Goal: Task Accomplishment & Management: Manage account settings

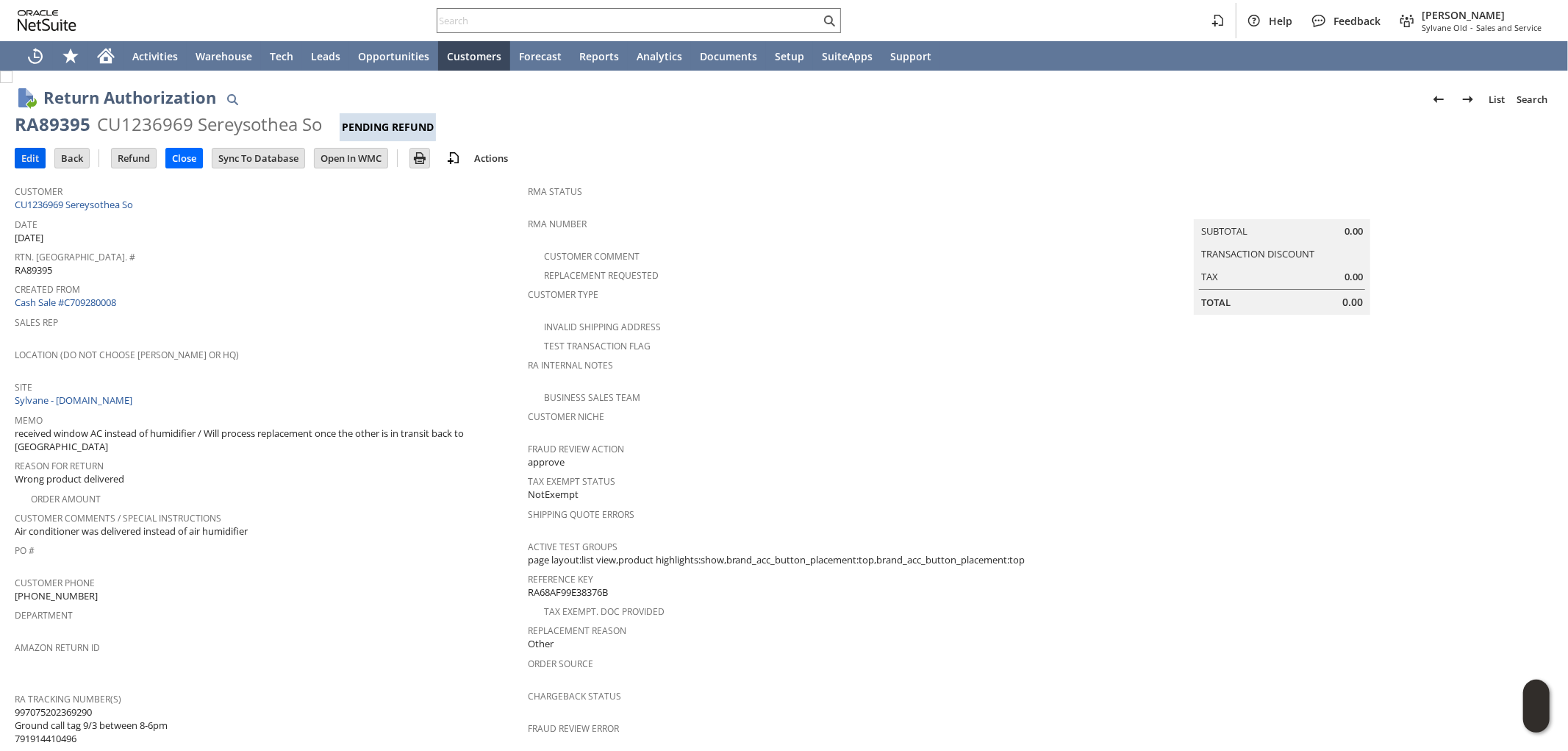
click at [28, 157] on input "Edit" at bounding box center [30, 158] width 29 height 19
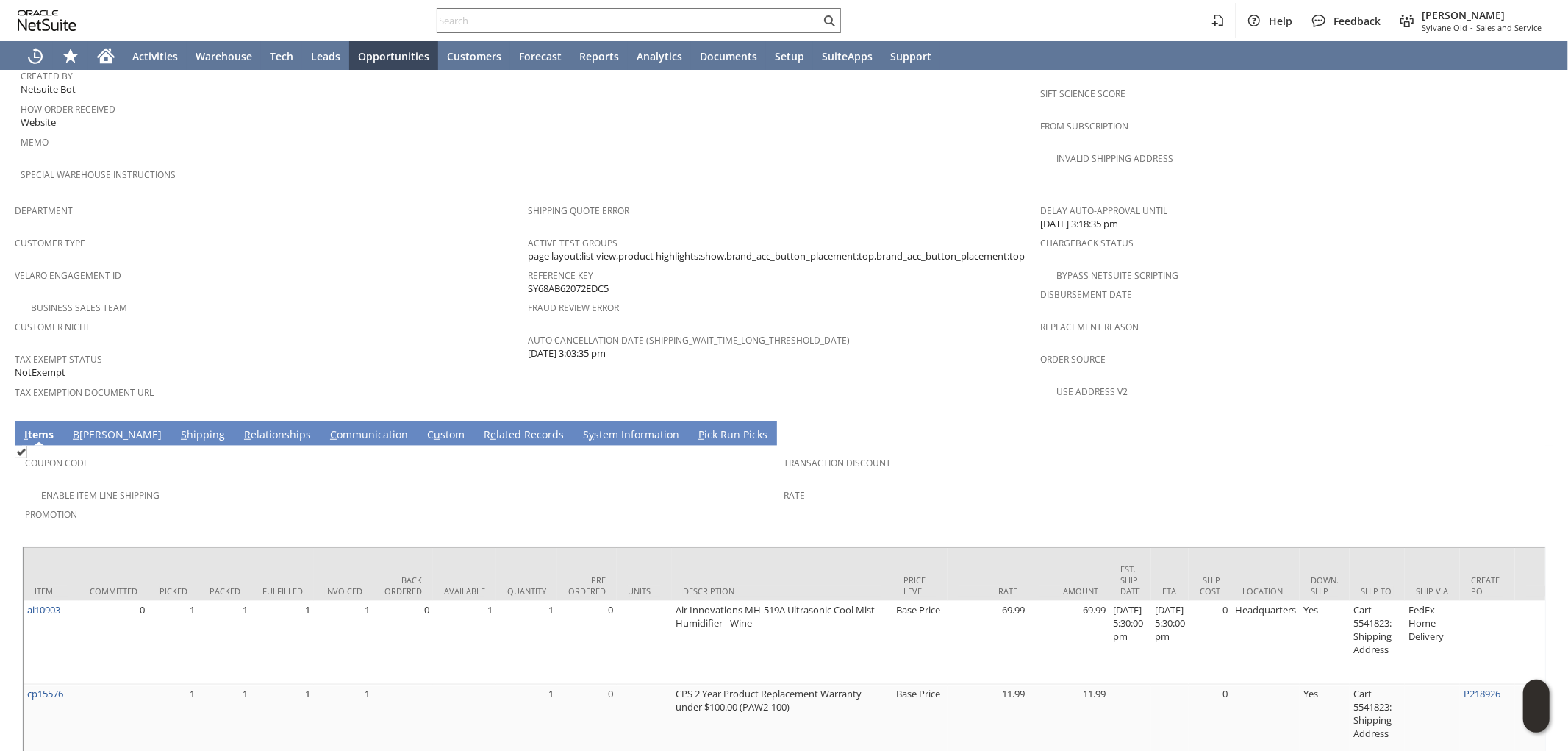
scroll to position [843, 0]
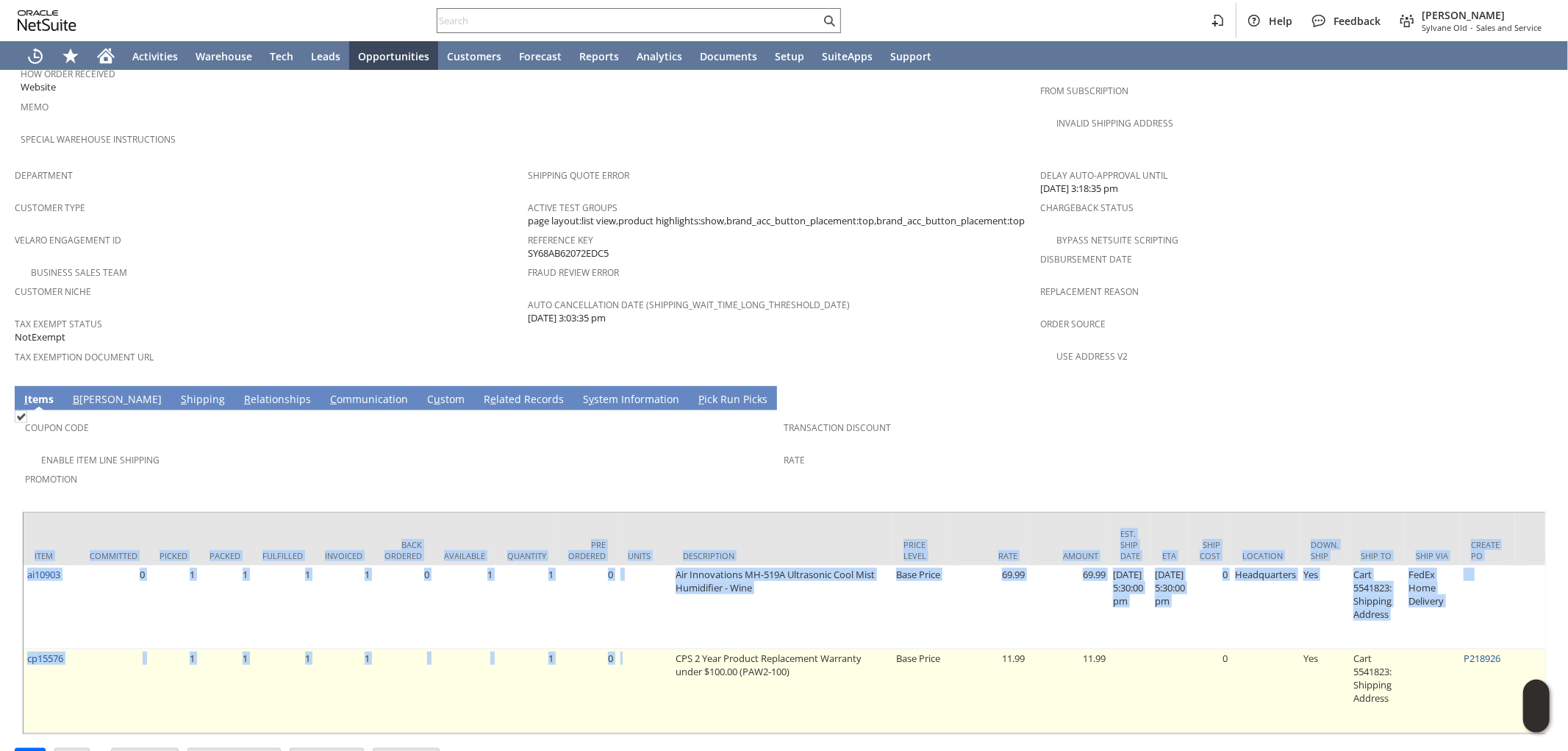
drag, startPoint x: 626, startPoint y: 684, endPoint x: 769, endPoint y: 612, distance: 160.1
click at [707, 693] on div "Item Committed Picked Packed Fulfilled Invoiced Back Ordered Available Quantity…" at bounding box center [784, 623] width 1524 height 224
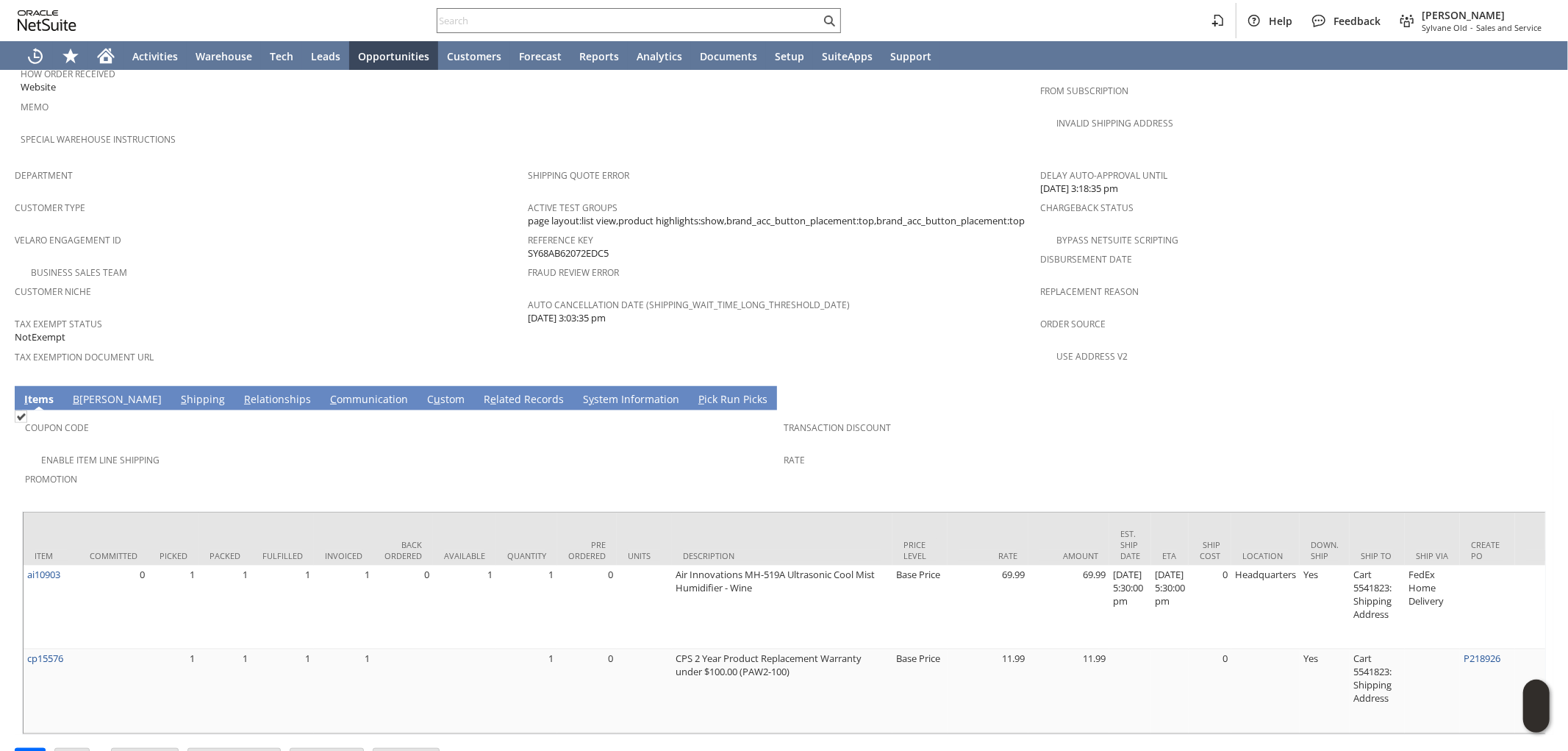
click at [760, 469] on span "Promotion" at bounding box center [401, 477] width 752 height 17
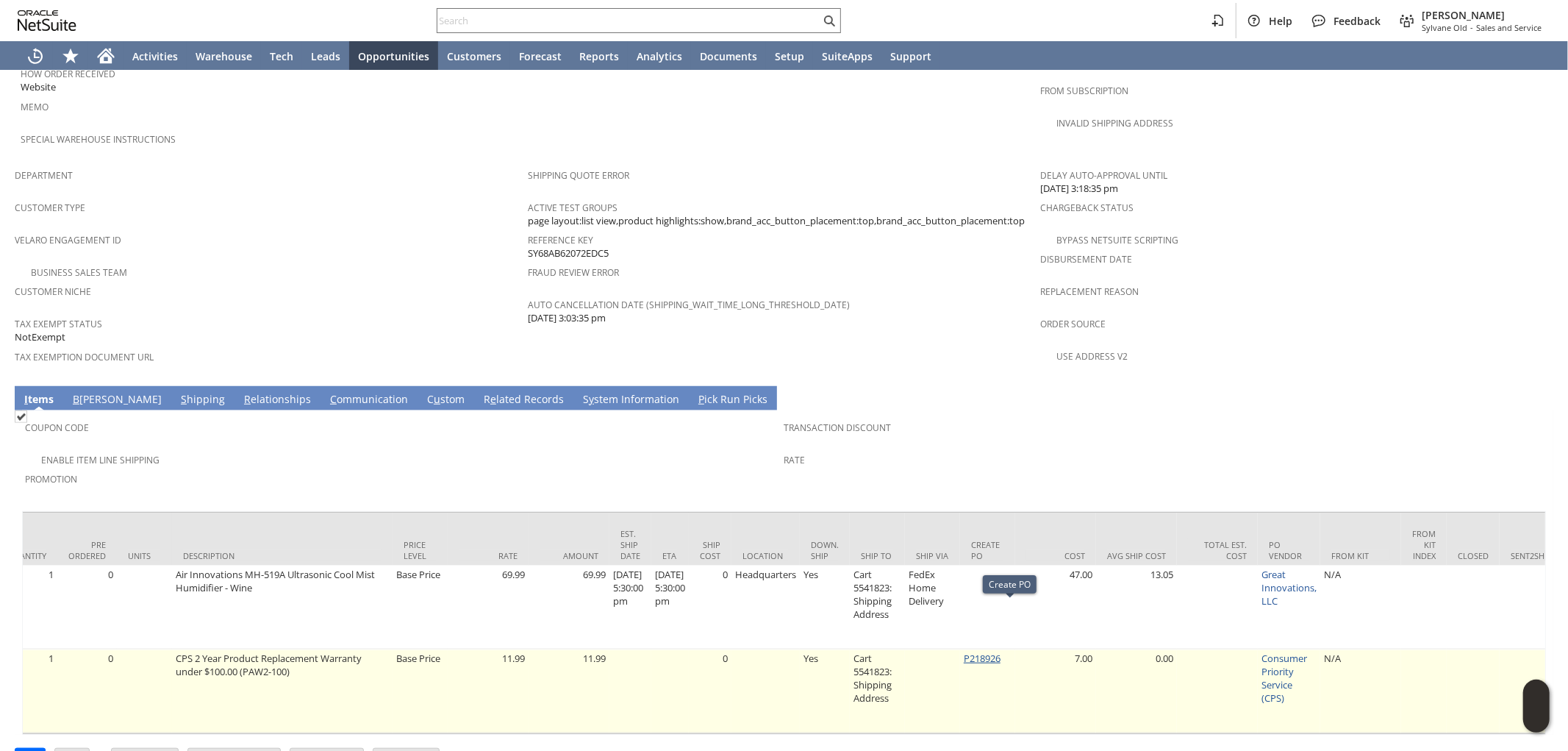
click at [1000, 652] on link "P218926" at bounding box center [982, 659] width 36 height 13
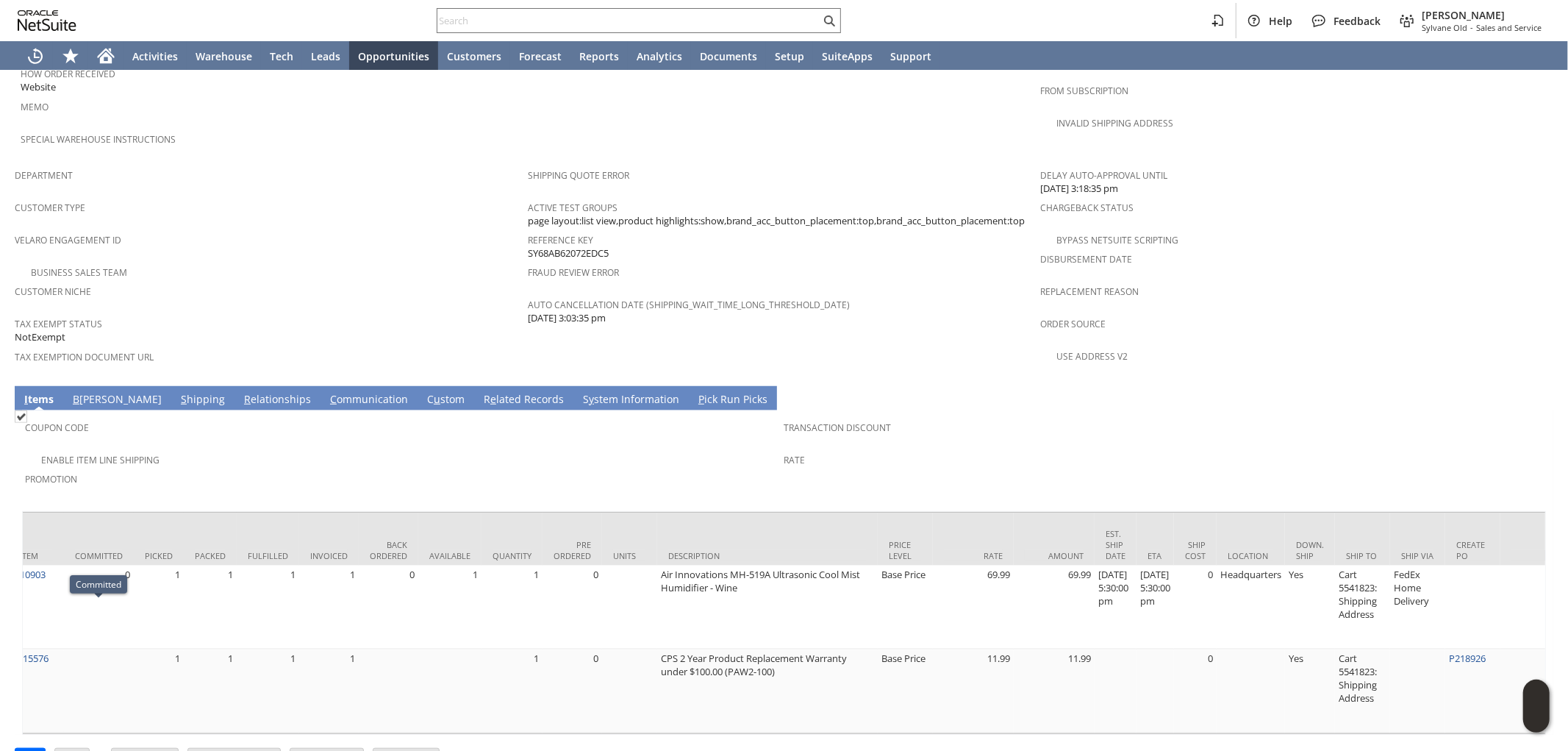
scroll to position [0, 0]
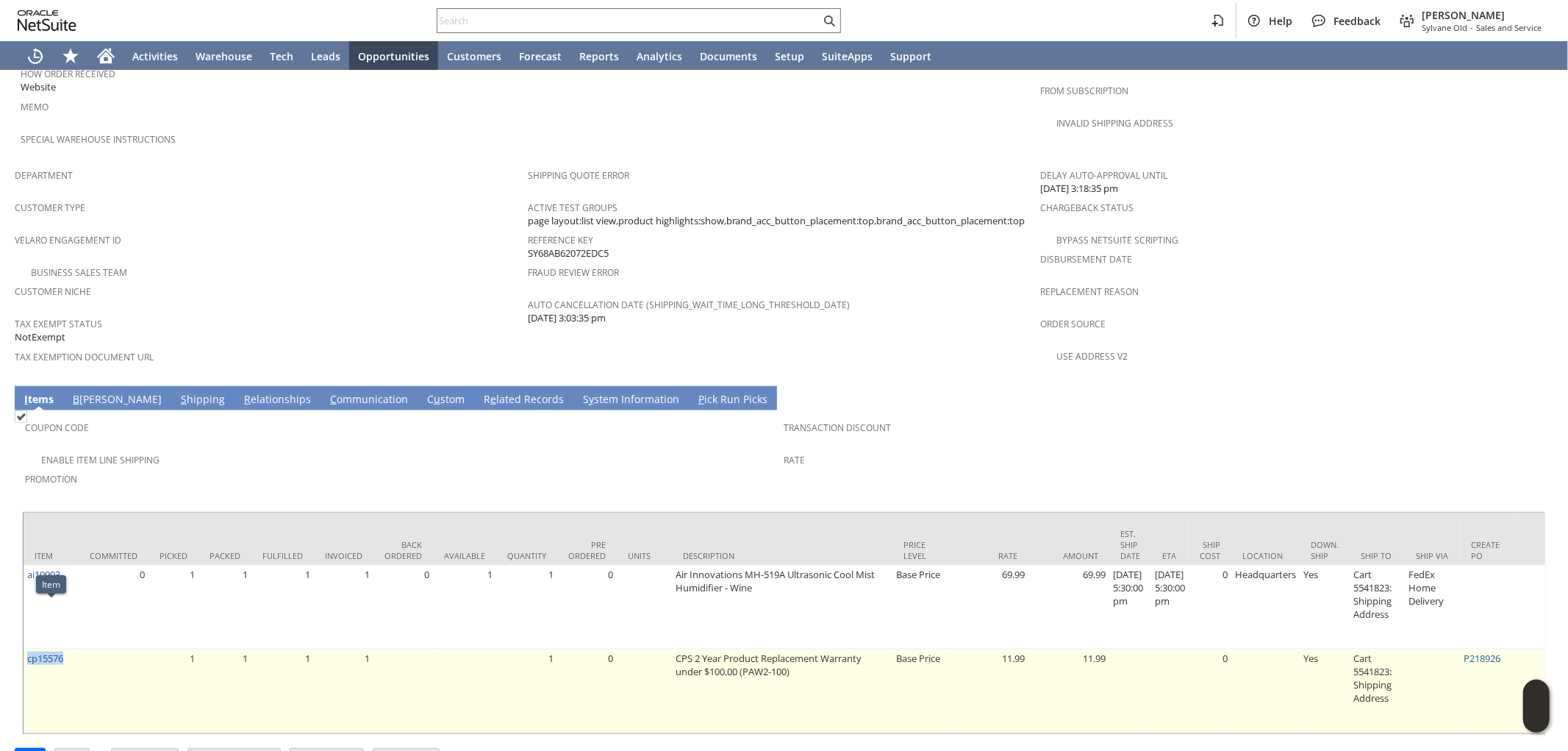
drag, startPoint x: 66, startPoint y: 621, endPoint x: 25, endPoint y: 625, distance: 41.2
click at [25, 650] on td "cp15576" at bounding box center [51, 691] width 55 height 84
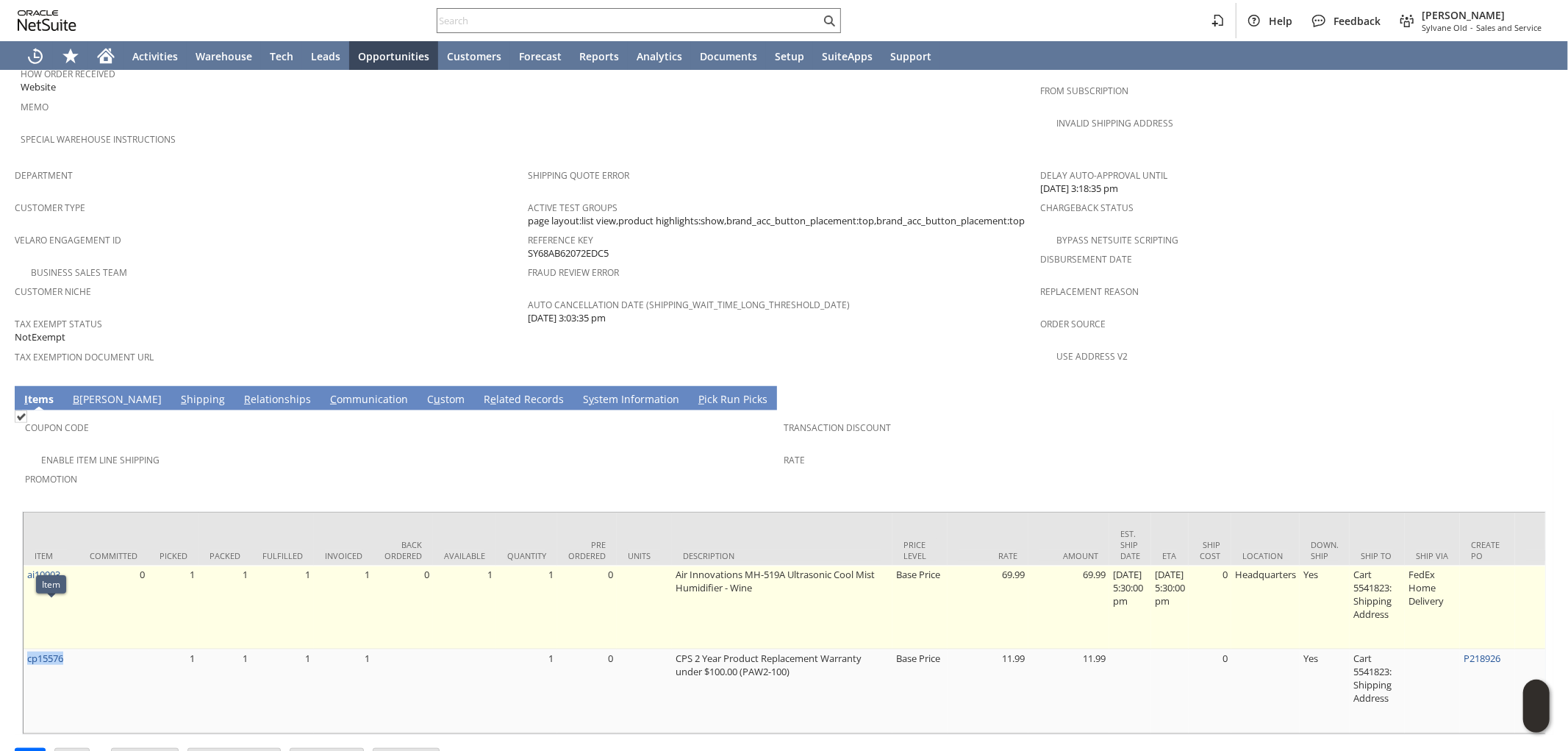
copy link "cp15576"
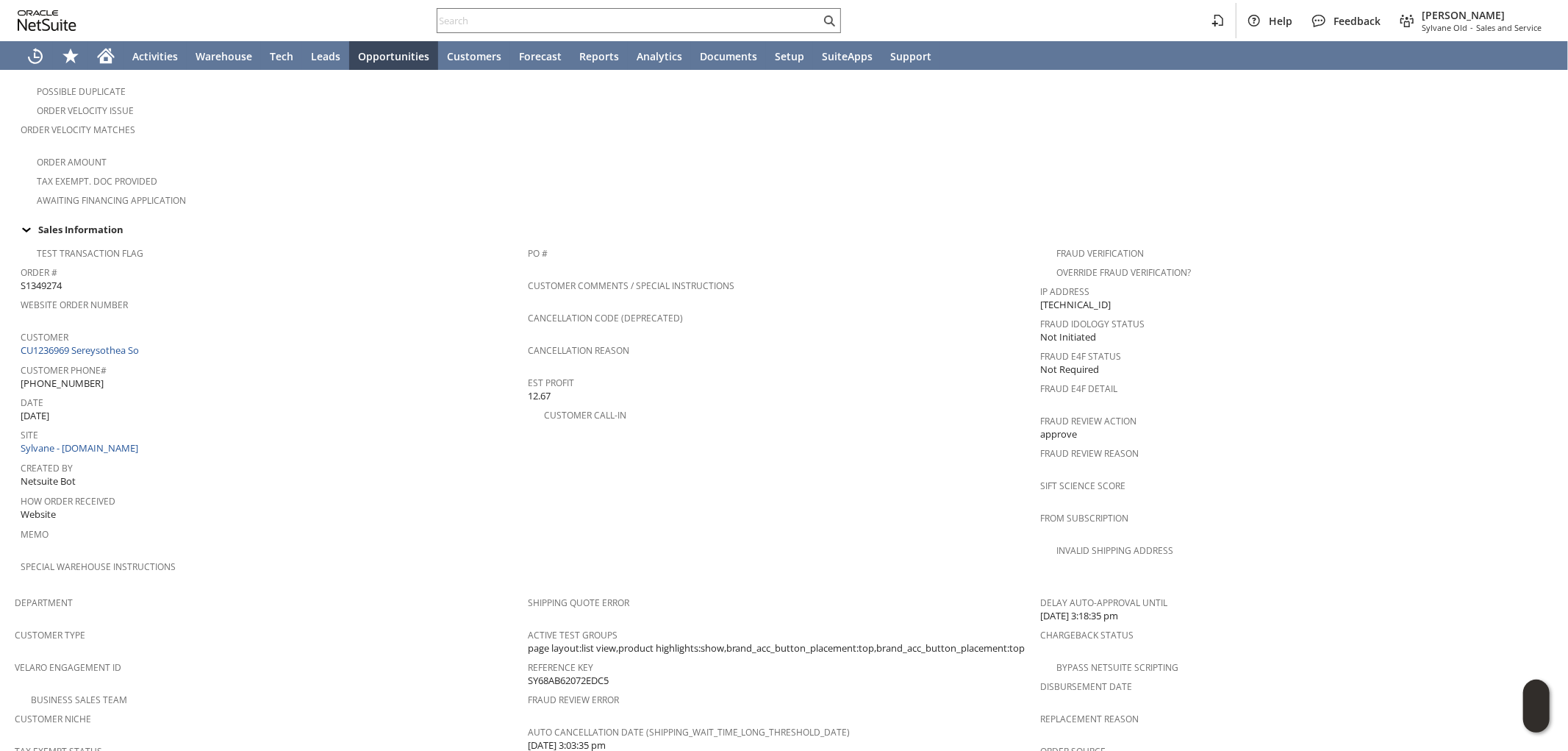
scroll to position [107, 0]
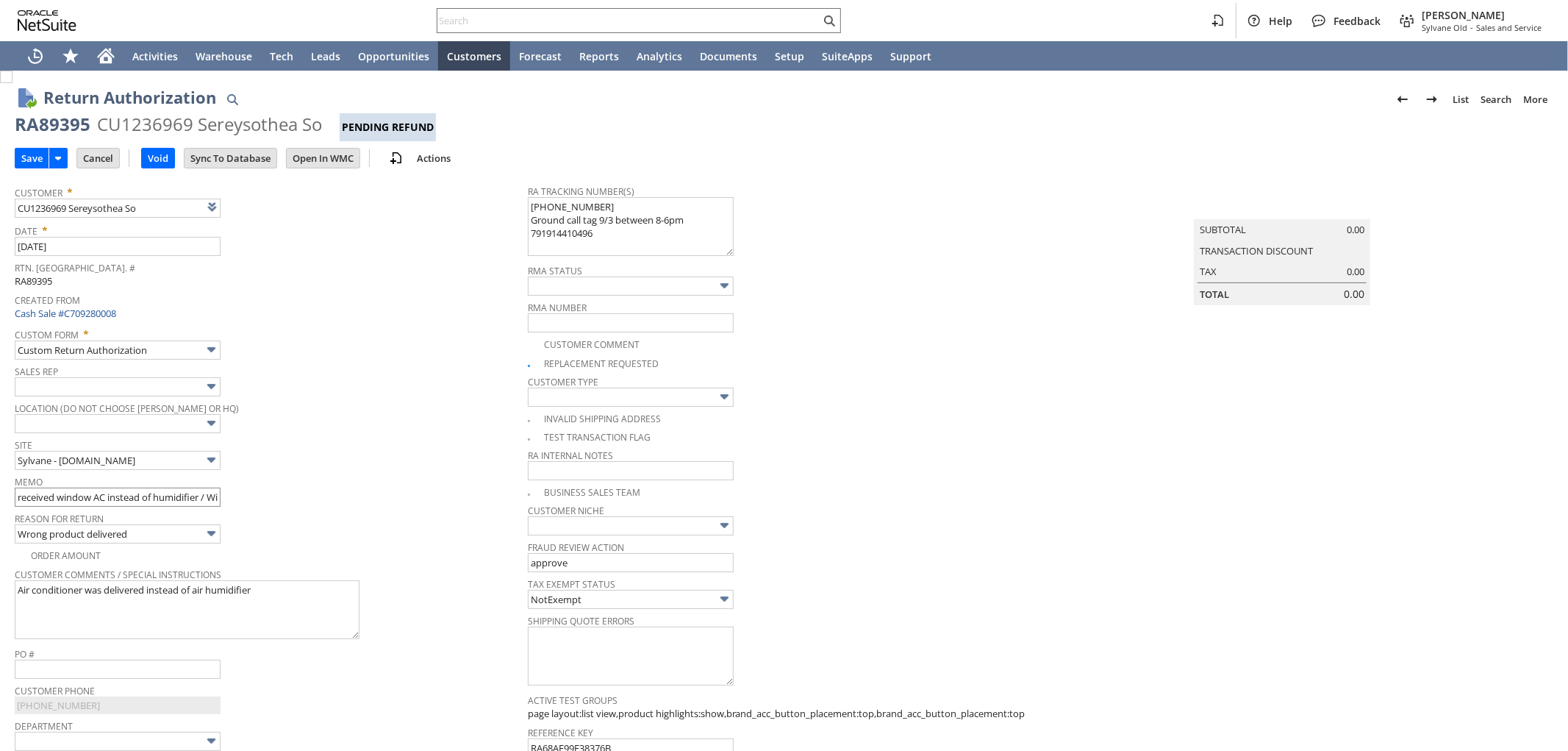
type input "Add"
type input "Copy Previous"
click at [19, 487] on input "received window AC instead of humidifier / Will process replacement once the ot…" at bounding box center [118, 497] width 206 height 19
click at [15, 499] on input "Refund - no replacement OOS / received window AC instead of humidifier / Will p…" at bounding box center [118, 497] width 206 height 19
type input "9/15 Refund - no replacement OOS / received window AC instead of humidifier / W…"
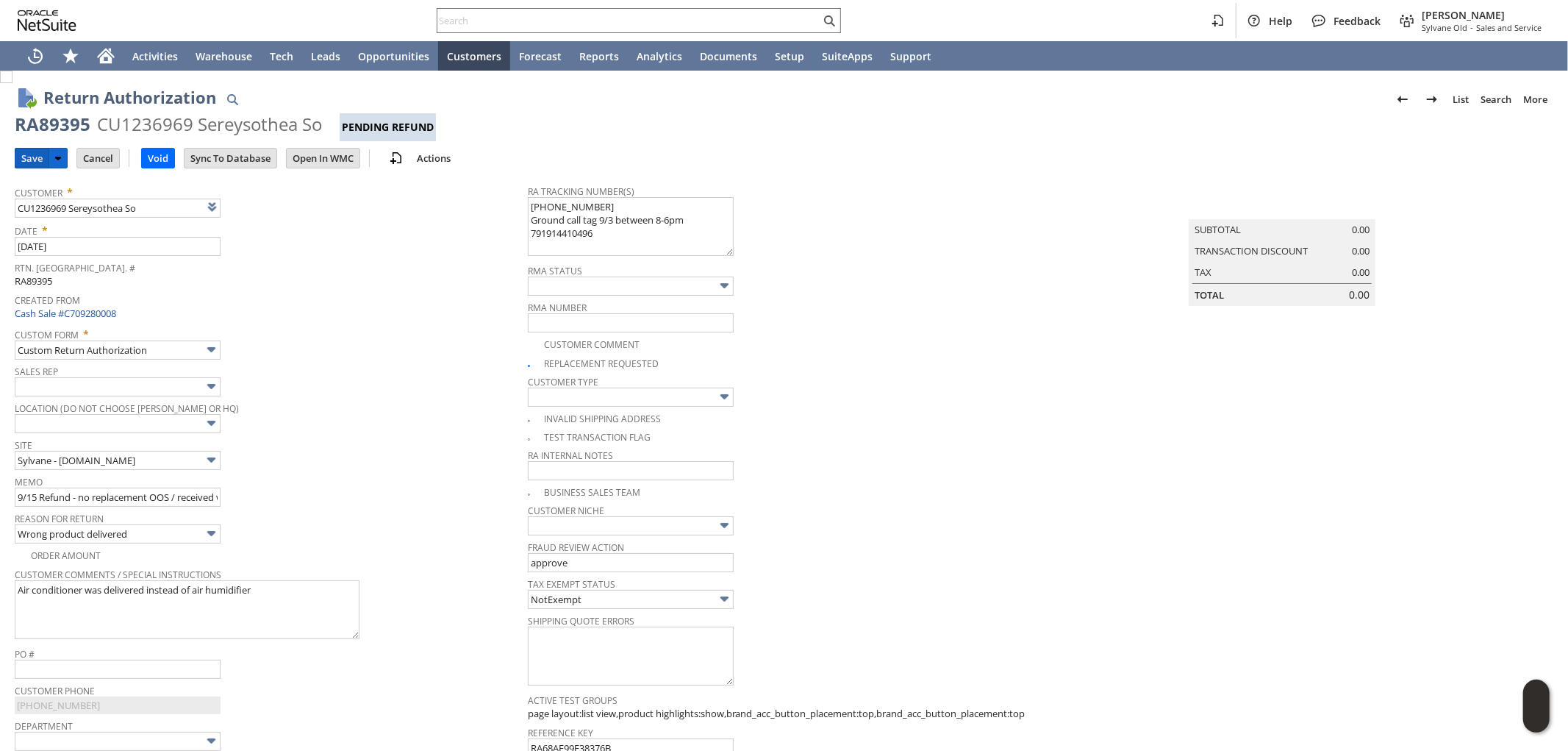
click at [32, 163] on input "Save" at bounding box center [32, 158] width 33 height 19
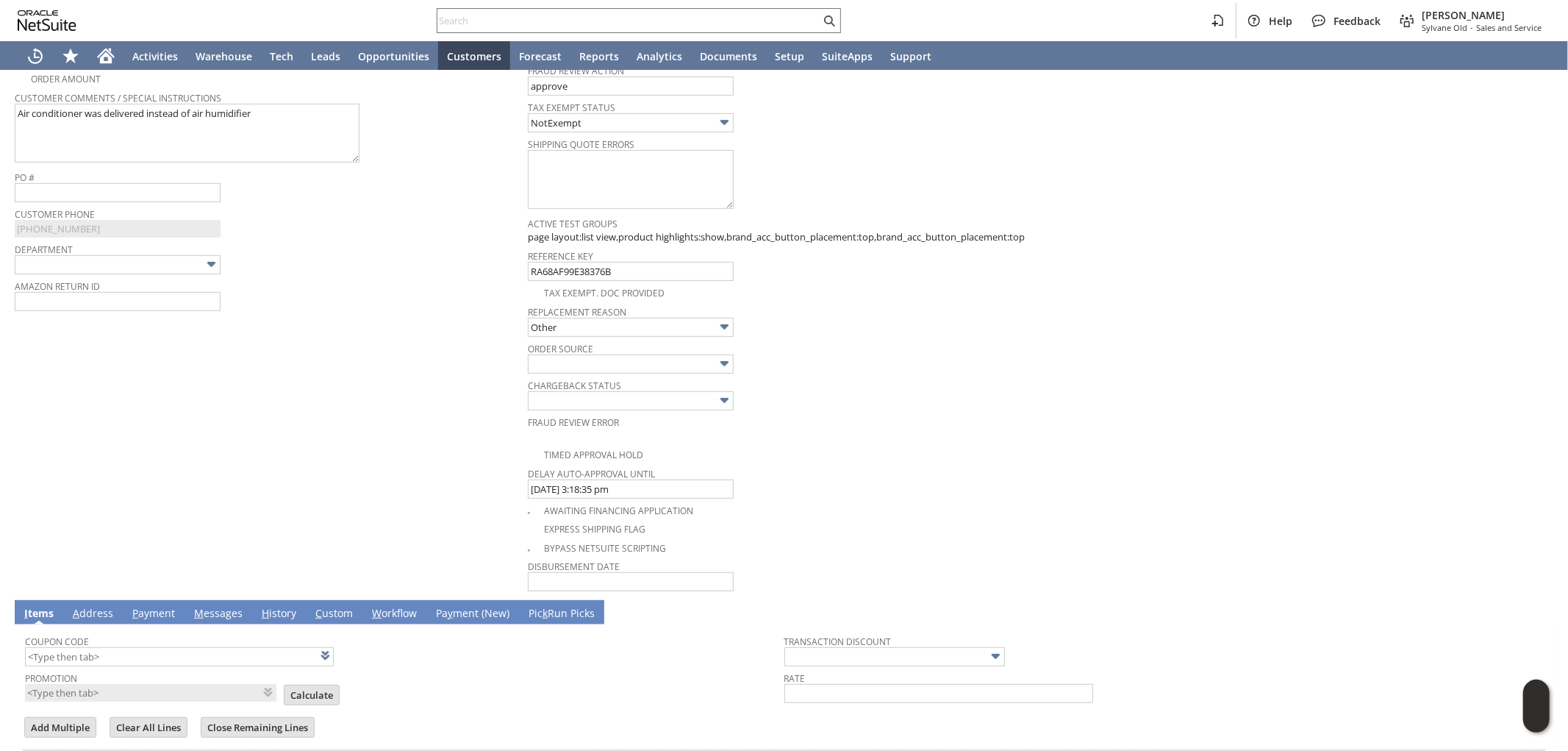
scroll to position [453, 0]
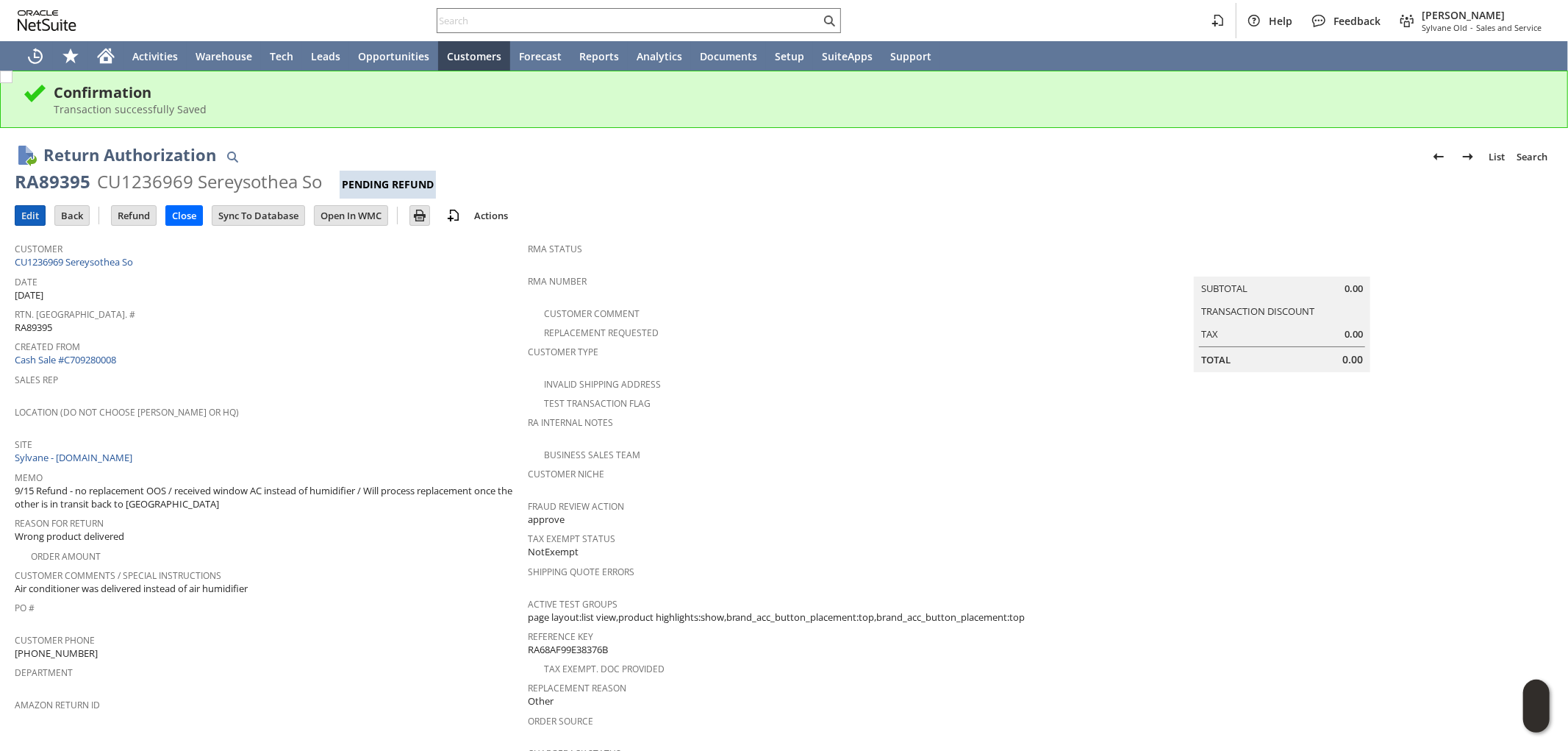
click at [36, 217] on input "Edit" at bounding box center [30, 216] width 29 height 19
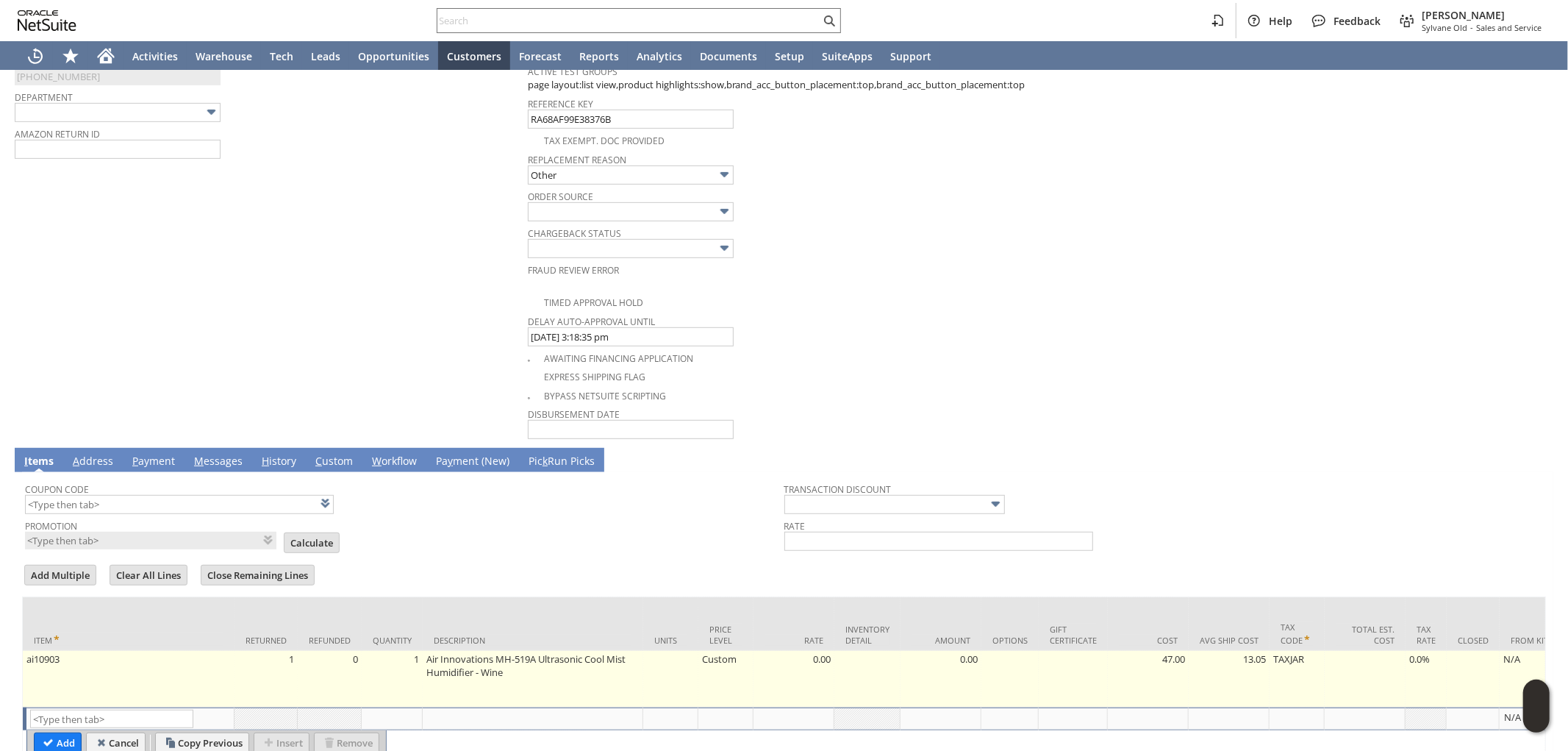
scroll to position [653, 0]
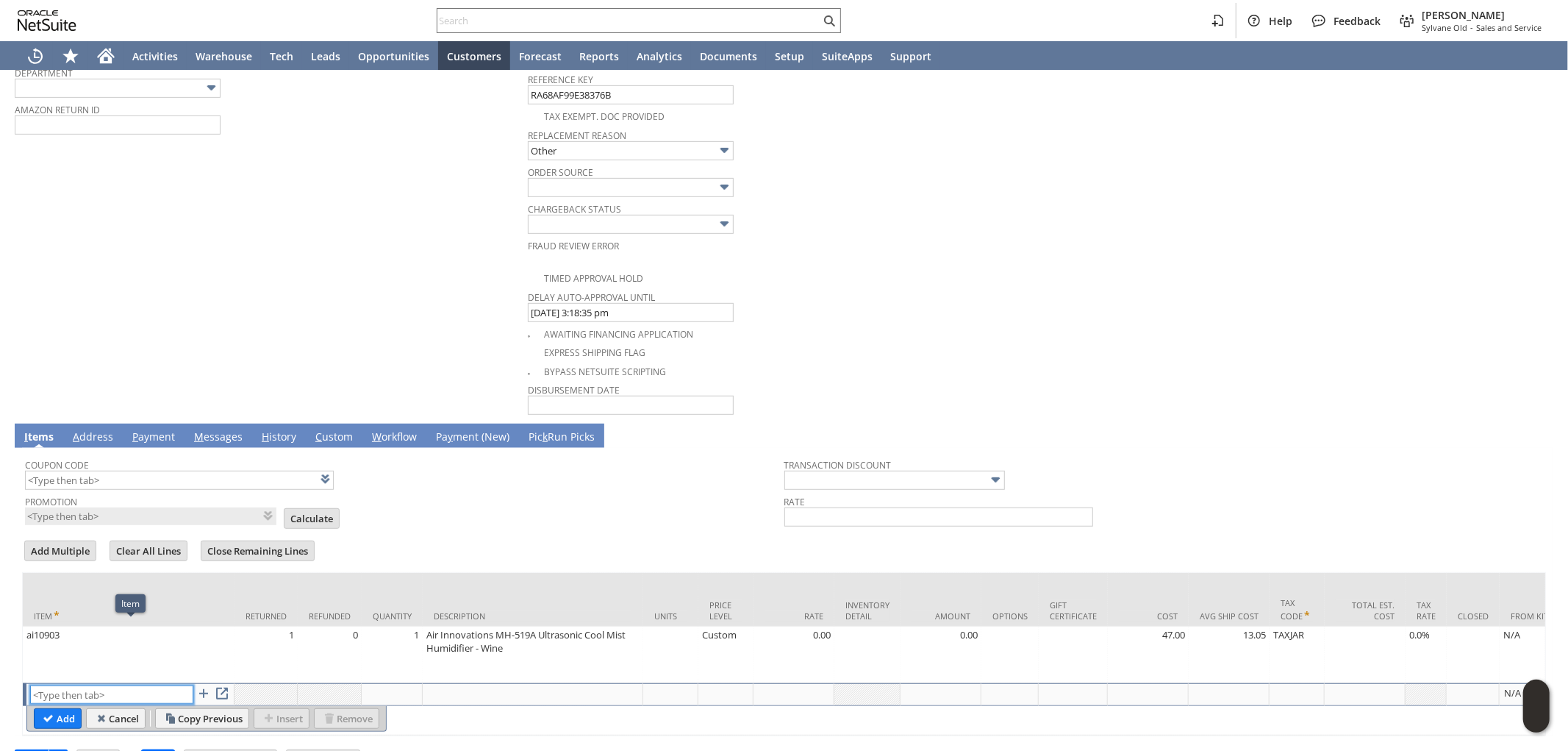
click at [106, 694] on input "text" at bounding box center [111, 694] width 163 height 19
paste input "cp15576"
type input "cp15576"
click at [44, 714] on input "Add" at bounding box center [58, 719] width 46 height 19
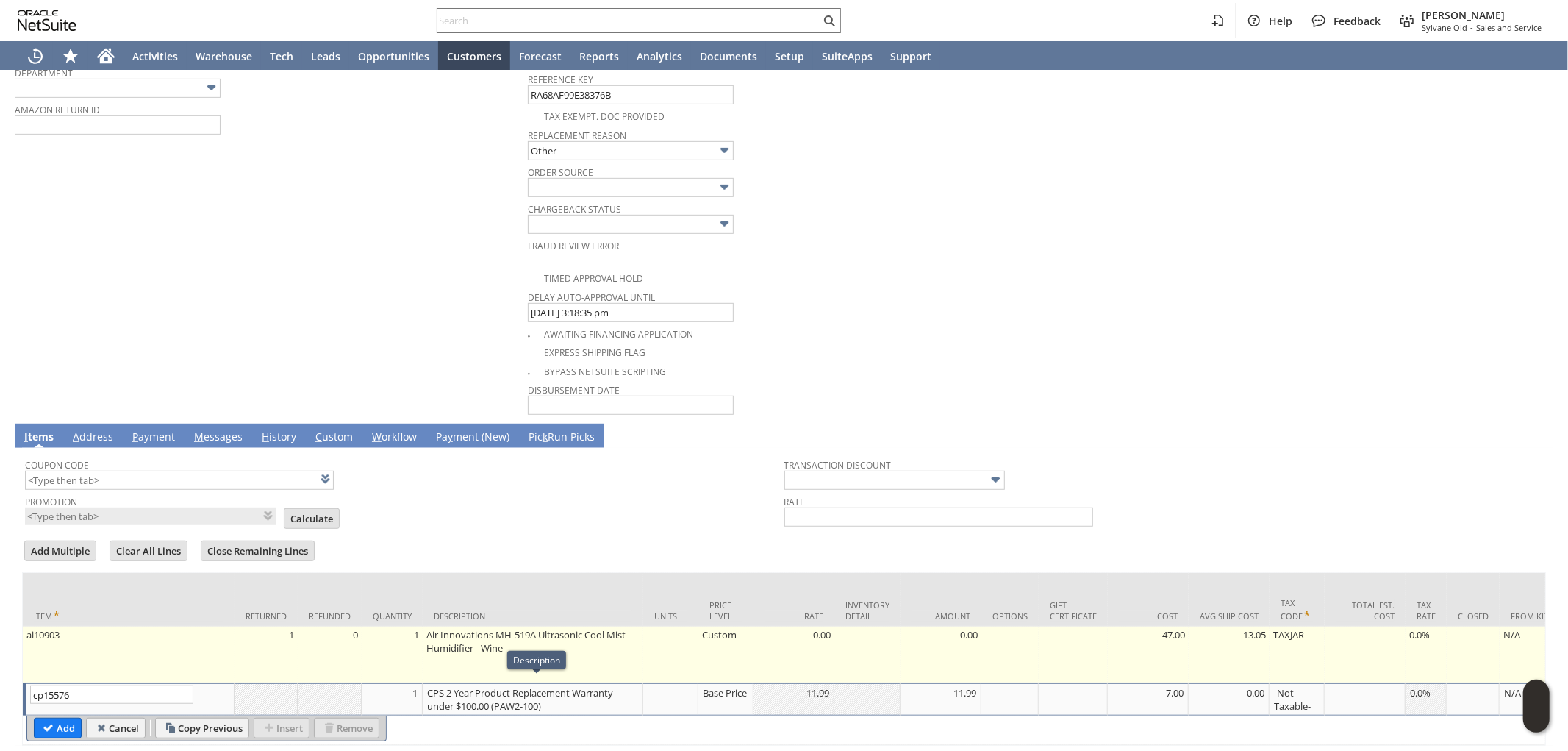
click at [743, 636] on td "Custom" at bounding box center [726, 655] width 55 height 57
type input "Custom"
type input "OK"
type input "Make Copy"
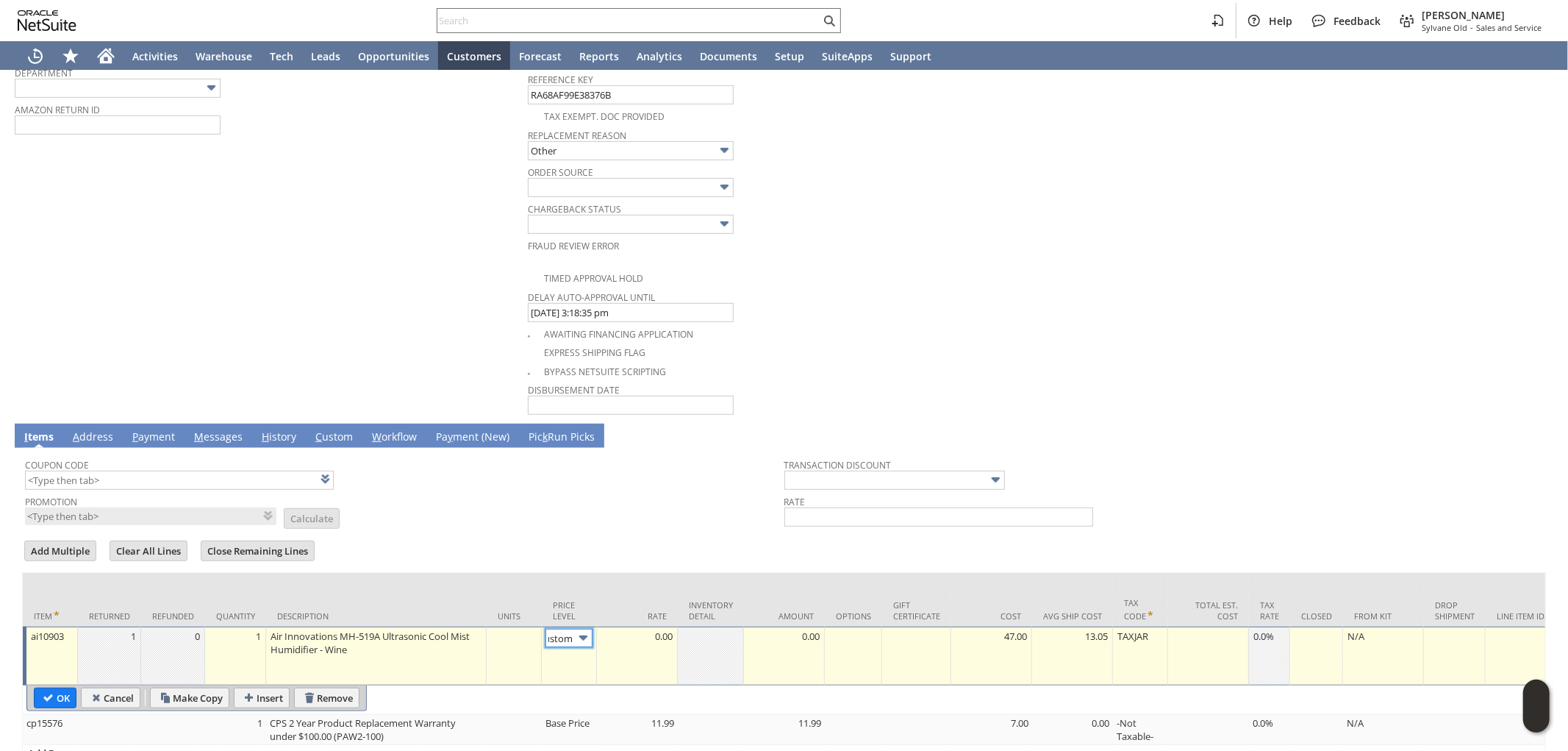
scroll to position [0, 0]
click at [576, 629] on img at bounding box center [583, 637] width 17 height 17
type input "Base Price"
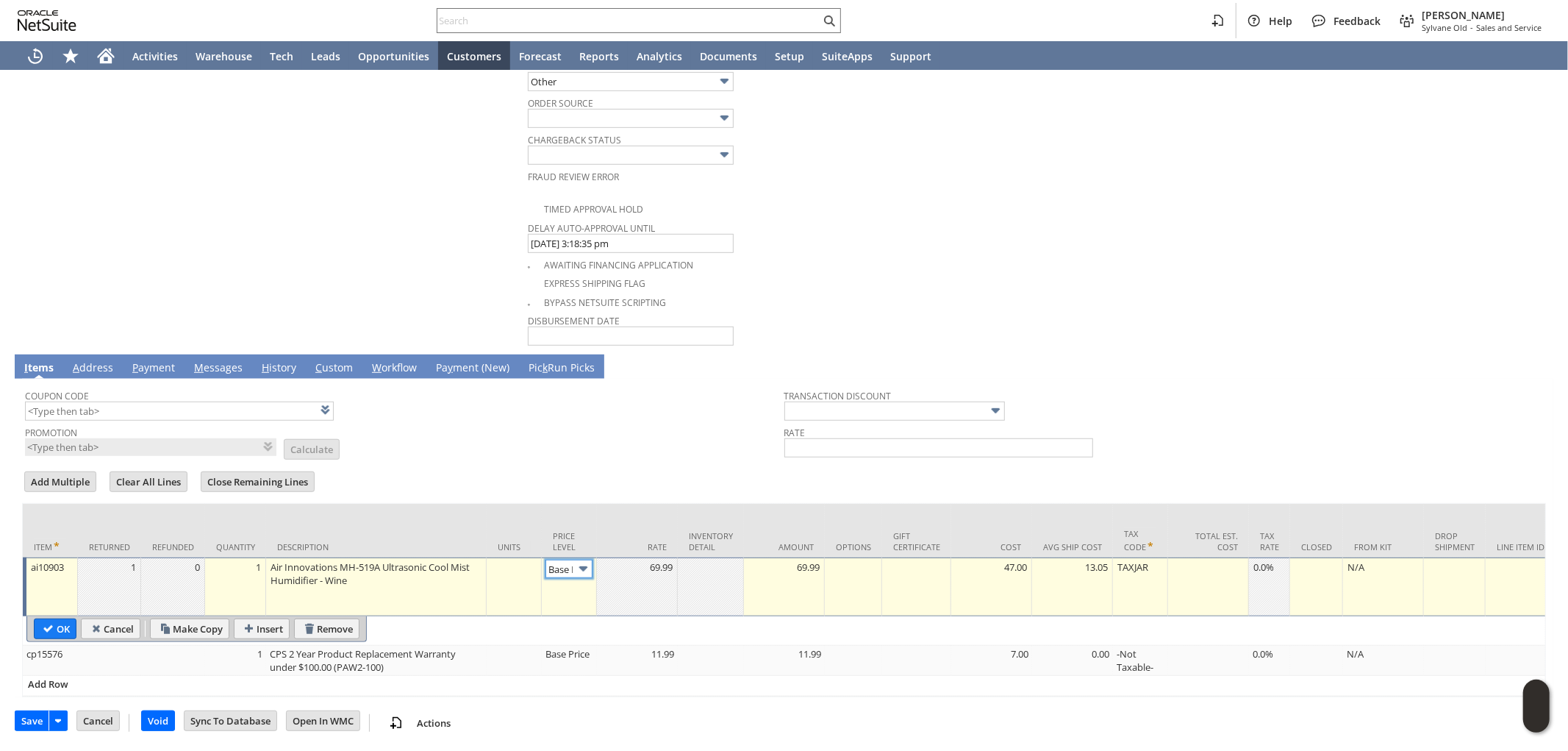
scroll to position [728, 0]
drag, startPoint x: 62, startPoint y: 624, endPoint x: 847, endPoint y: 144, distance: 920.1
click at [62, 623] on input "OK" at bounding box center [55, 629] width 41 height 19
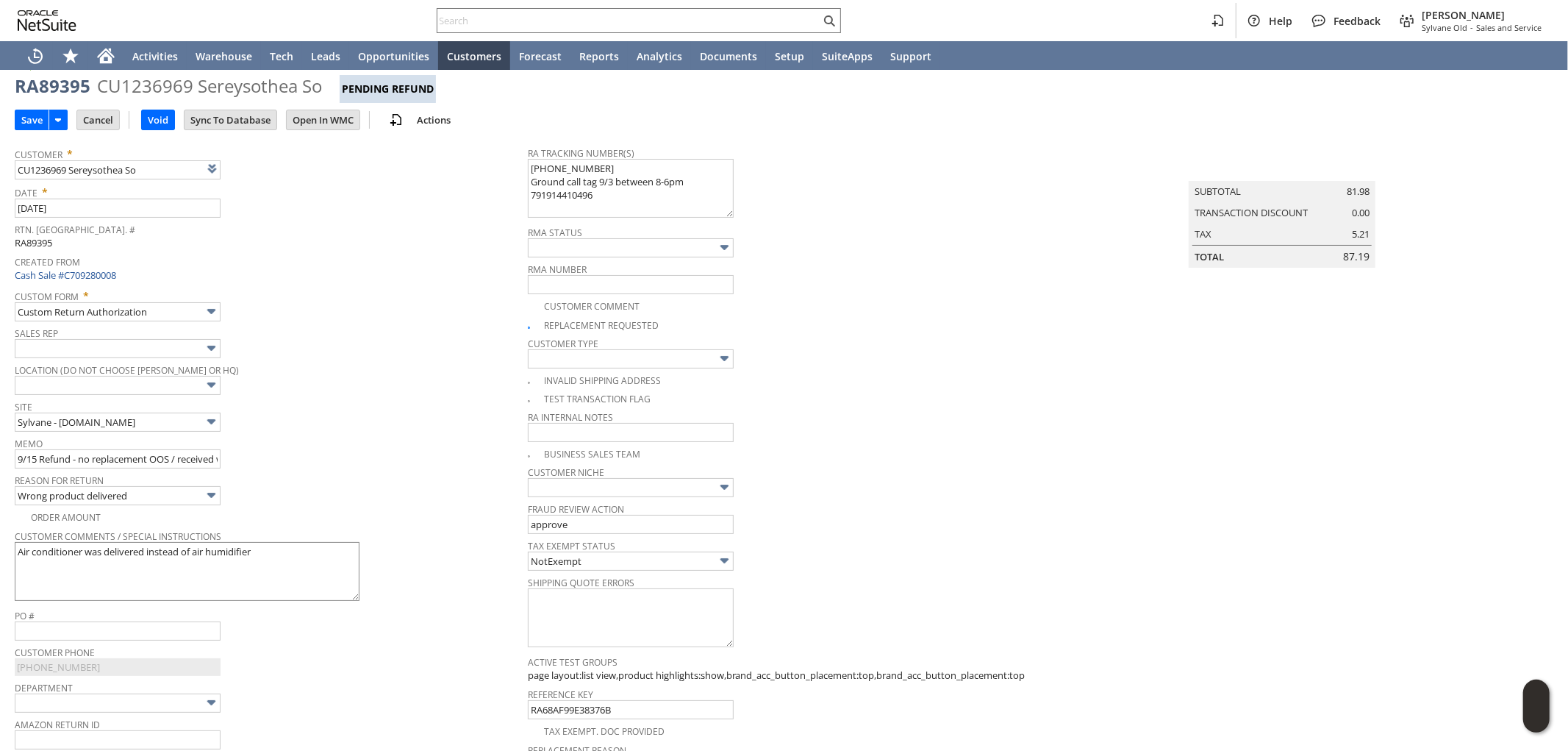
scroll to position [0, 0]
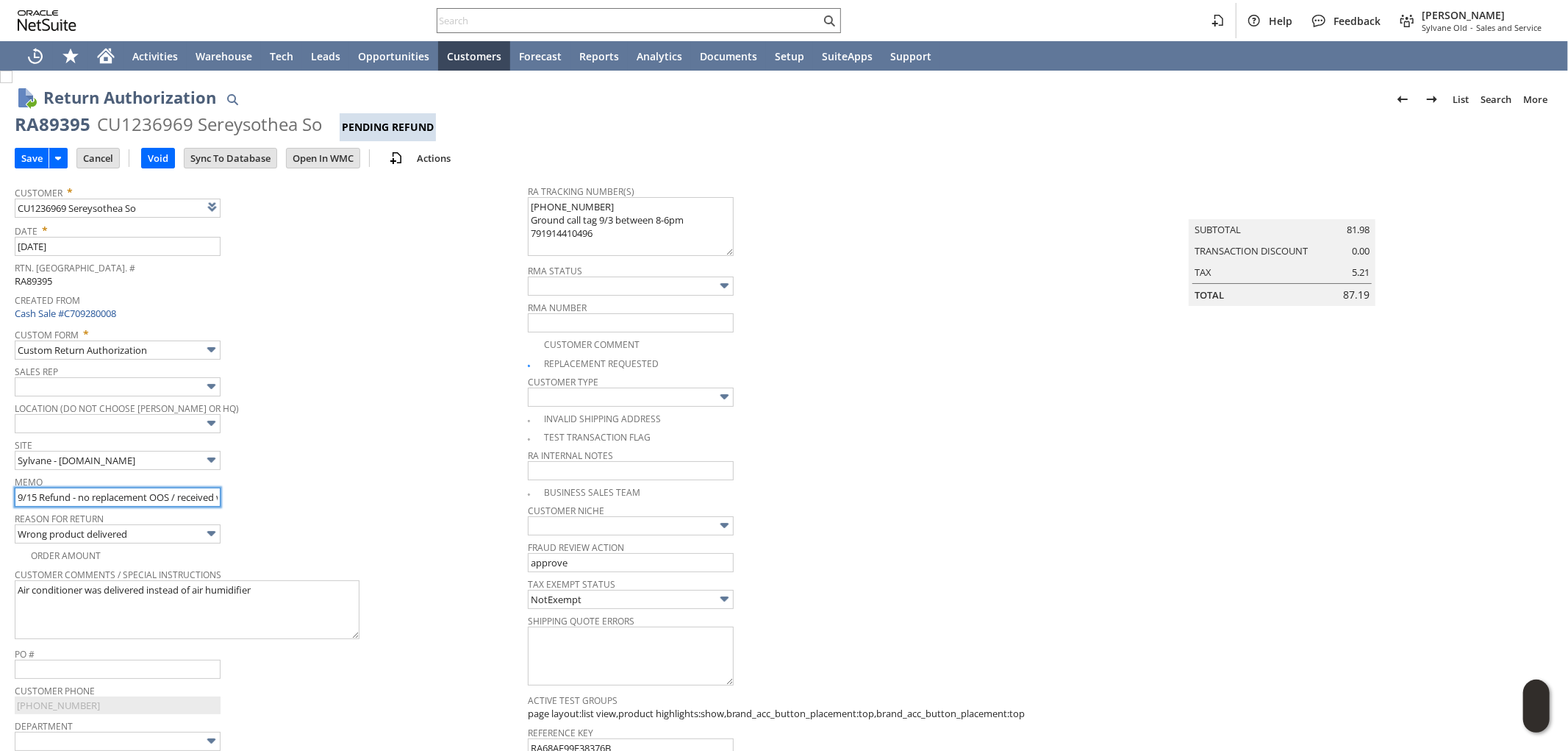
click at [177, 490] on input "9/15 Refund - no replacement OOS / received window AC instead of humidifier / W…" at bounding box center [118, 497] width 206 height 19
type input "9/15 Refund - no replacement OOS | Emailed CPS to cancel / received window AC i…"
click at [23, 154] on input "Save" at bounding box center [32, 158] width 33 height 19
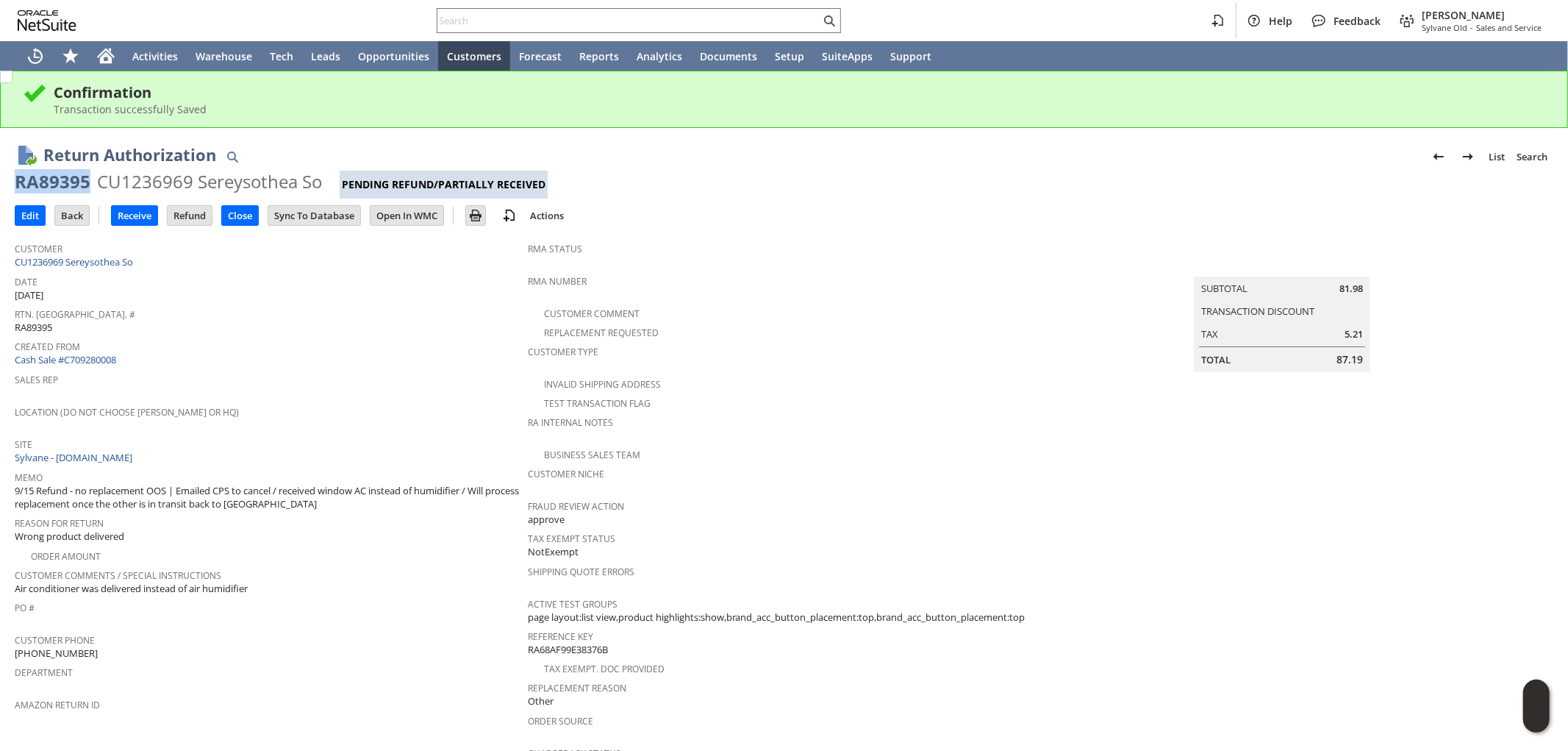
drag, startPoint x: 92, startPoint y: 180, endPoint x: 15, endPoint y: 189, distance: 77.5
click at [15, 189] on div "RA89395 CU1236969 Sereysothea So Pending Refund/Partially Received" at bounding box center [784, 183] width 1539 height 28
copy div "RA89395"
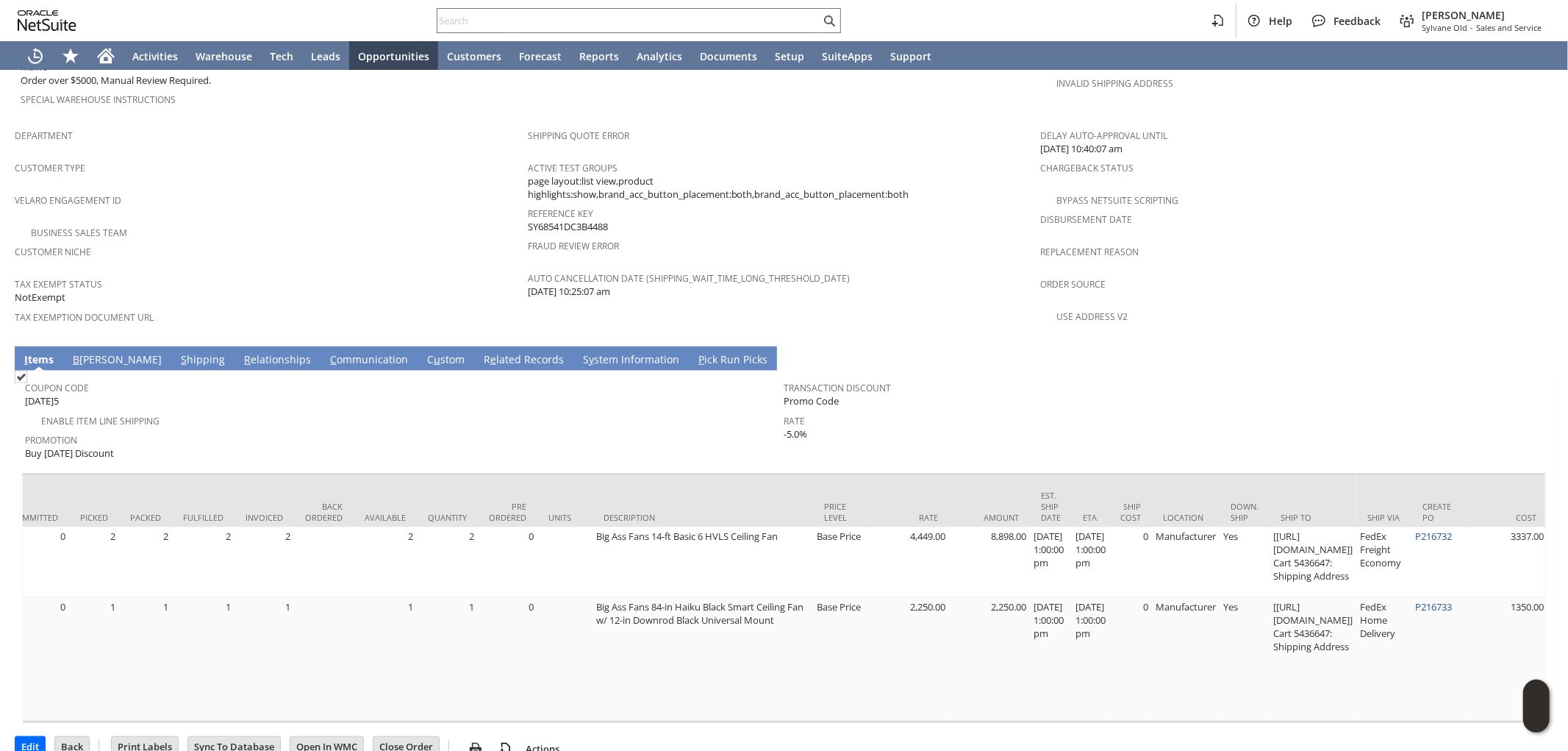
scroll to position [0, 505]
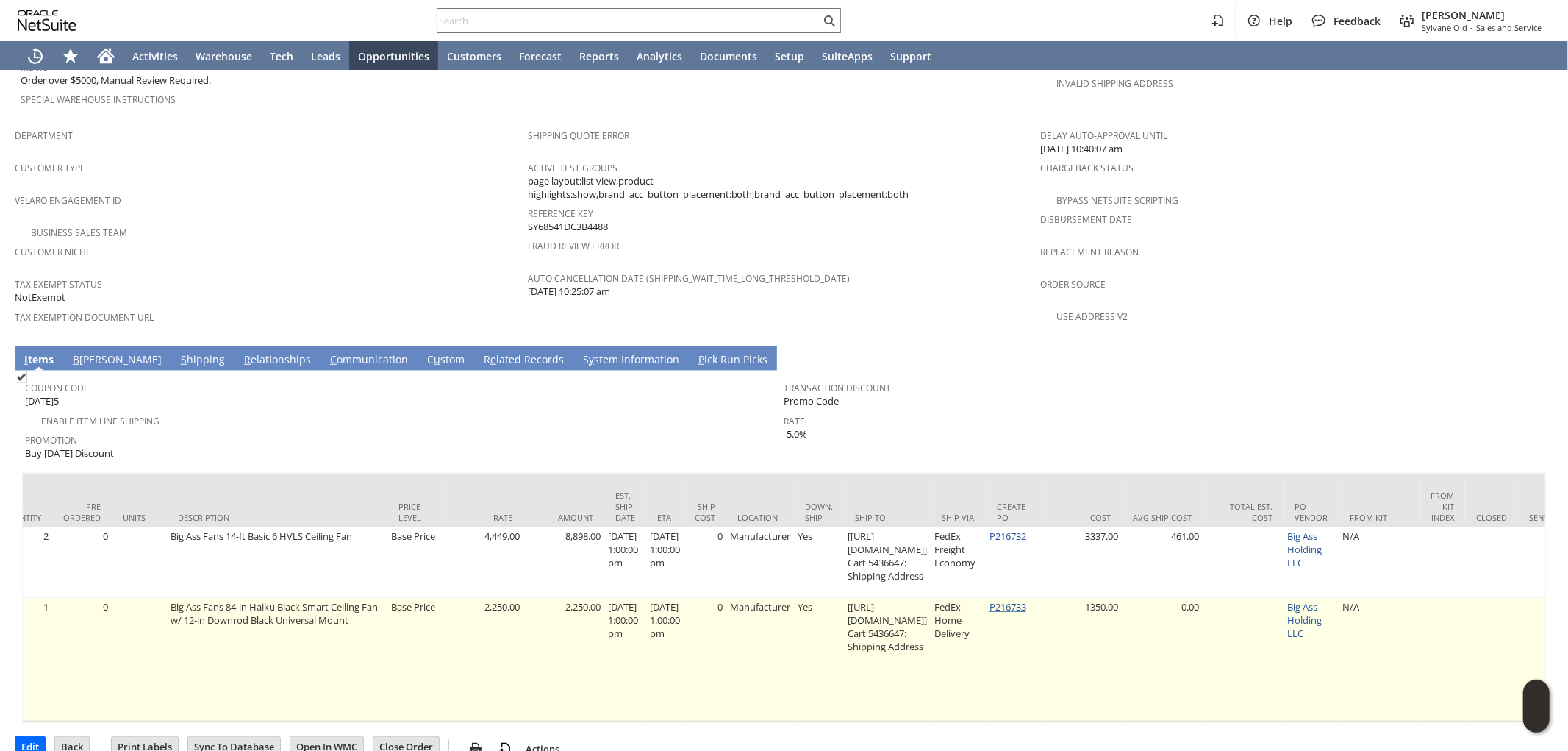
click at [1026, 600] on link "P216733" at bounding box center [1008, 607] width 36 height 13
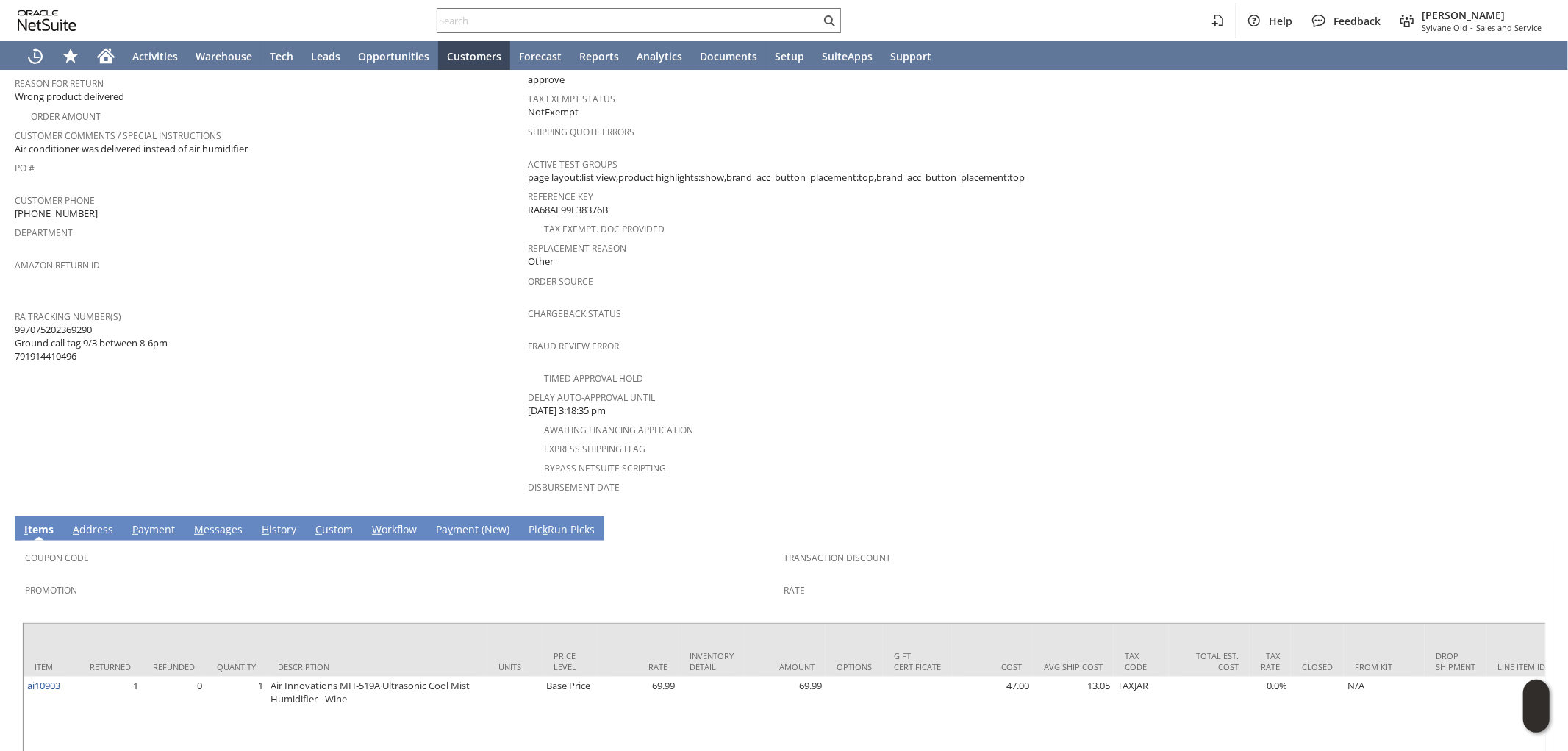
scroll to position [408, 0]
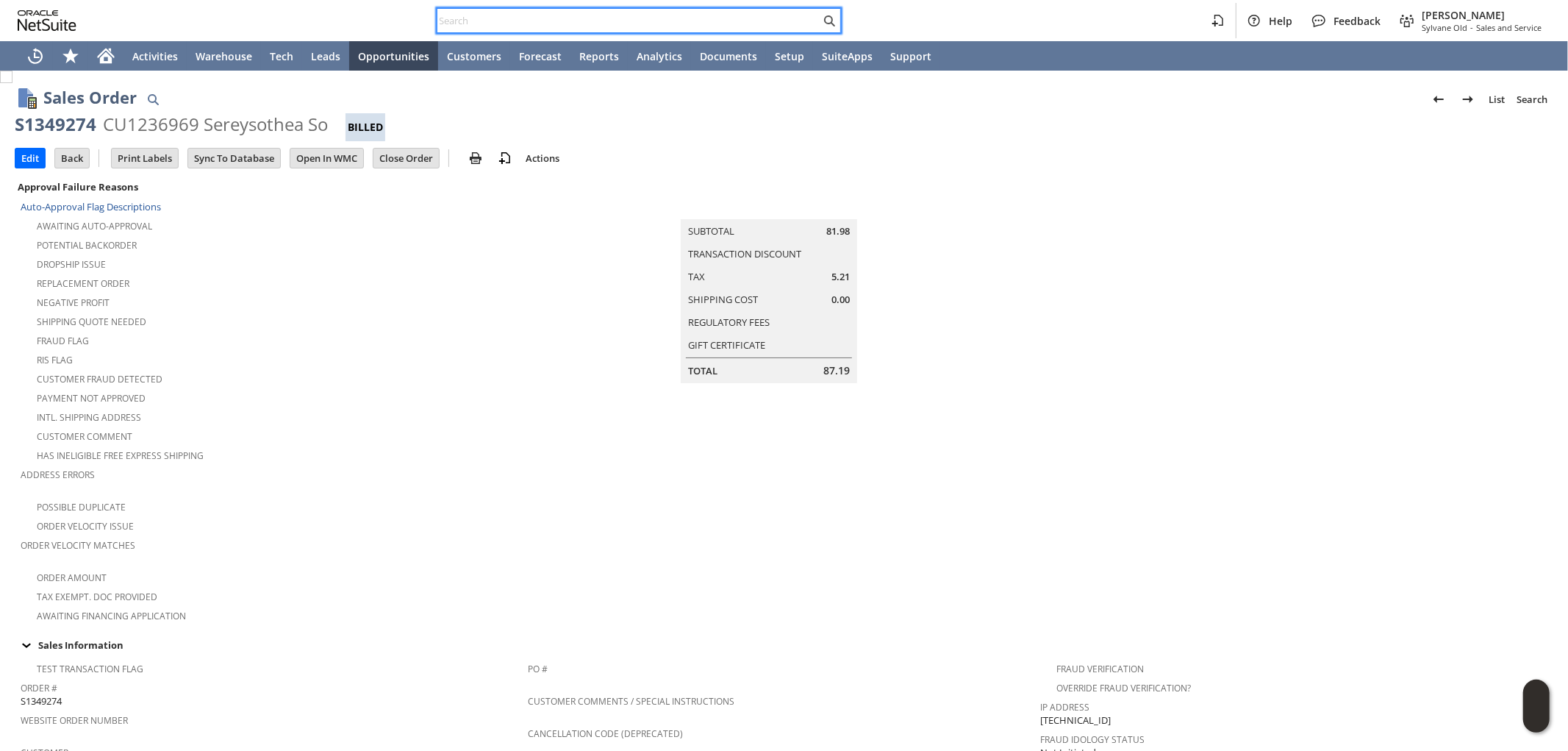
click at [684, 16] on input "text" at bounding box center [629, 21] width 383 height 18
paste input "[EMAIL_ADDRESS][DOMAIN_NAME]"
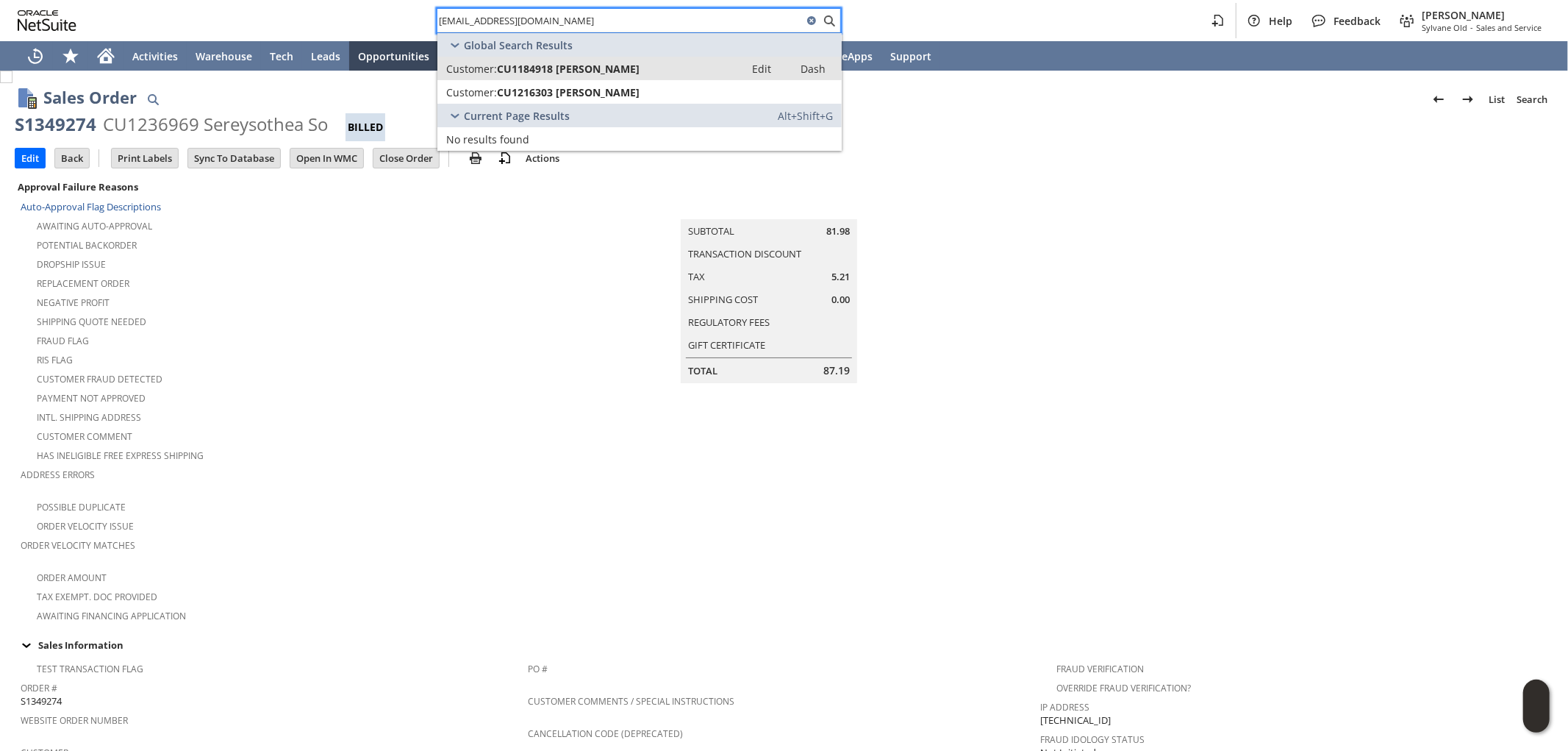
type input "[EMAIL_ADDRESS][DOMAIN_NAME]"
click at [619, 70] on div "Customer: CU1184918 [PERSON_NAME]" at bounding box center [590, 68] width 289 height 14
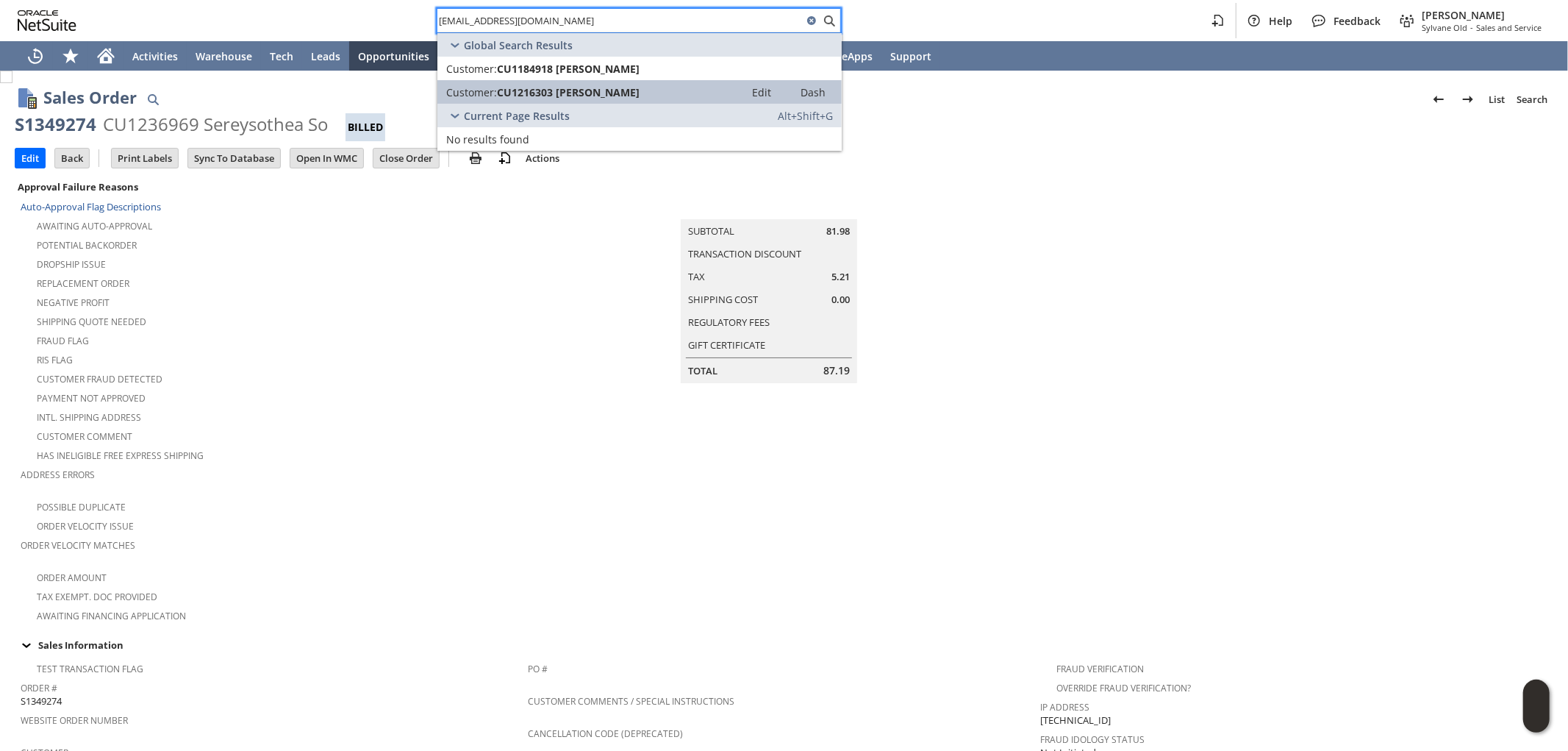
click at [609, 89] on span "CU1216303 [PERSON_NAME]" at bounding box center [568, 92] width 143 height 14
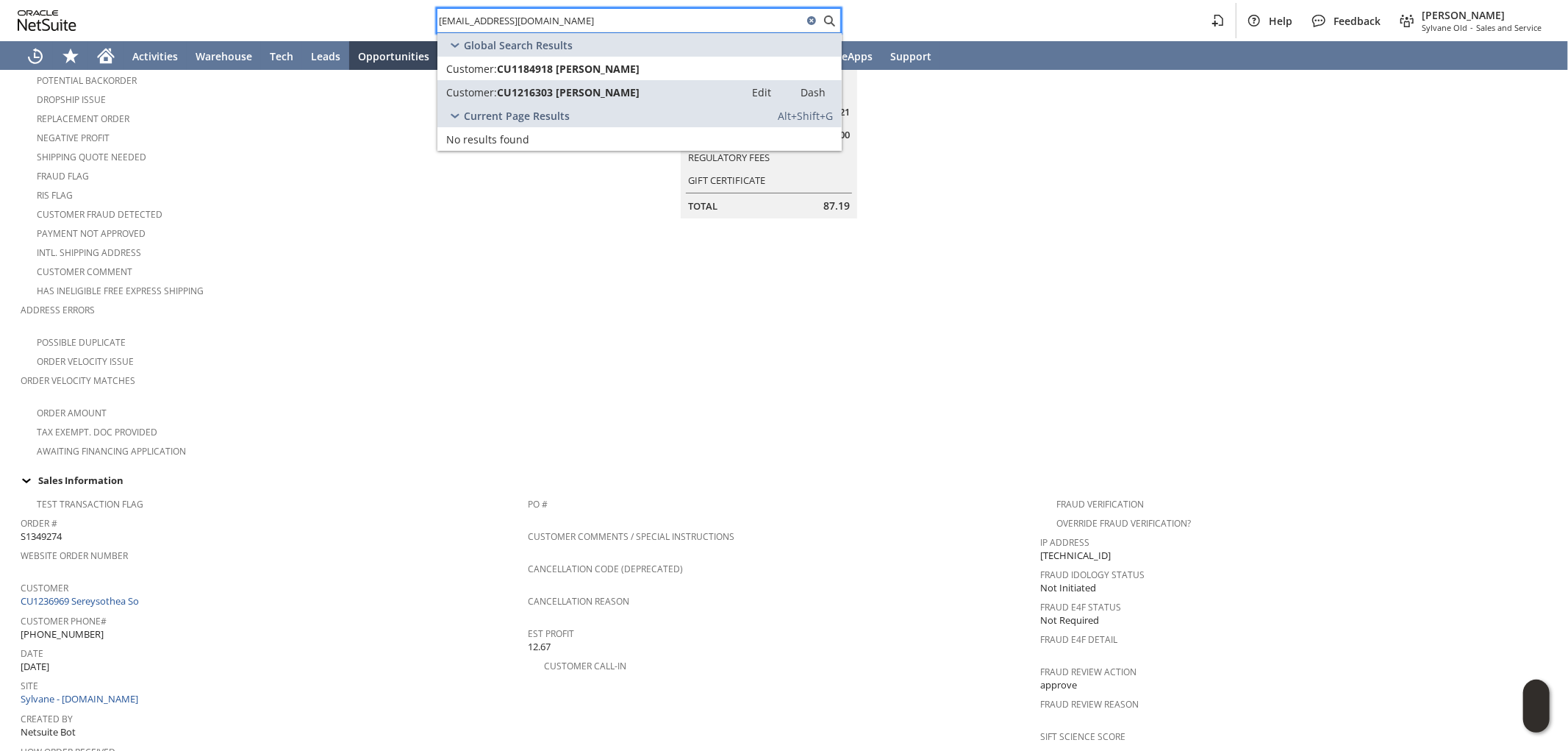
scroll to position [163, 0]
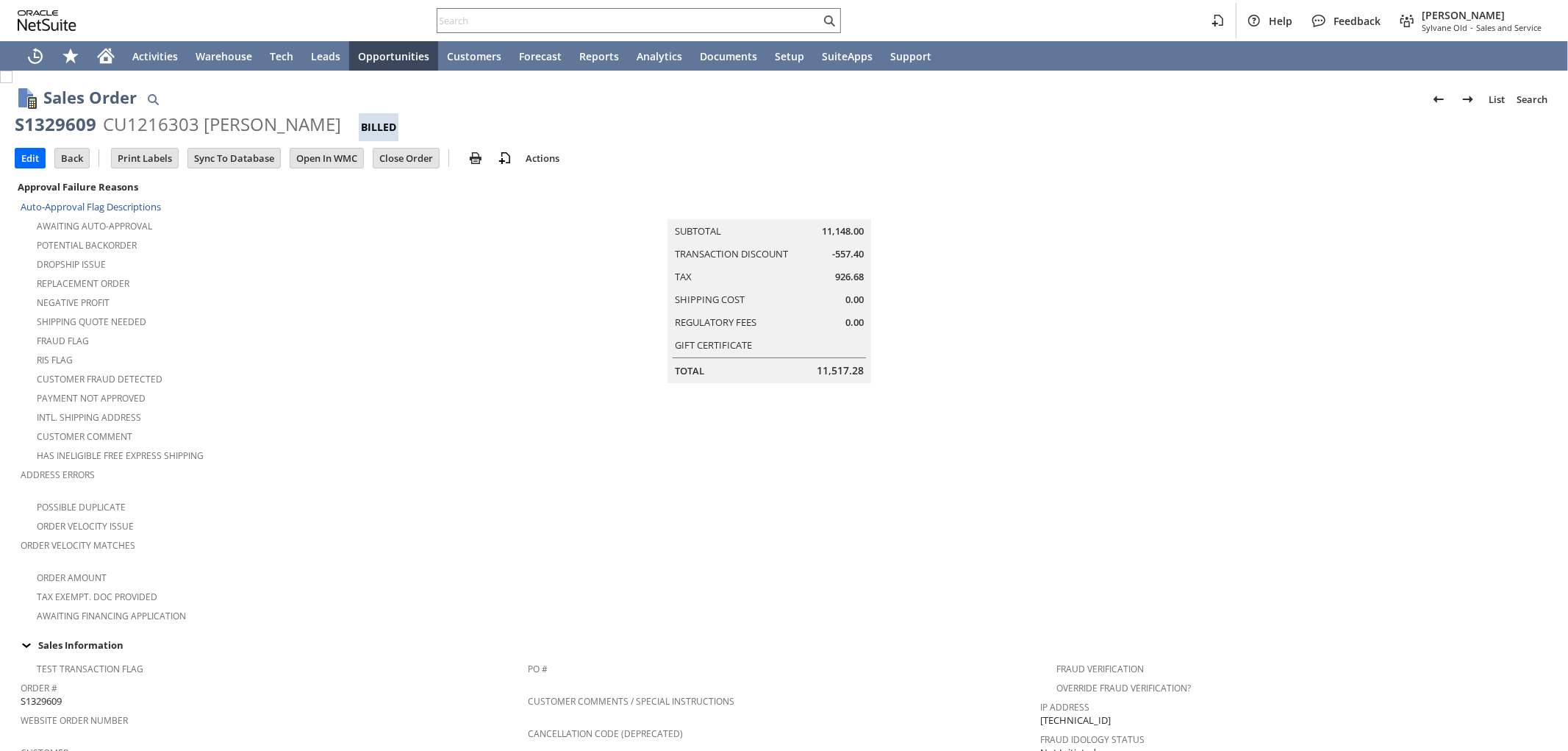
scroll to position [843, 0]
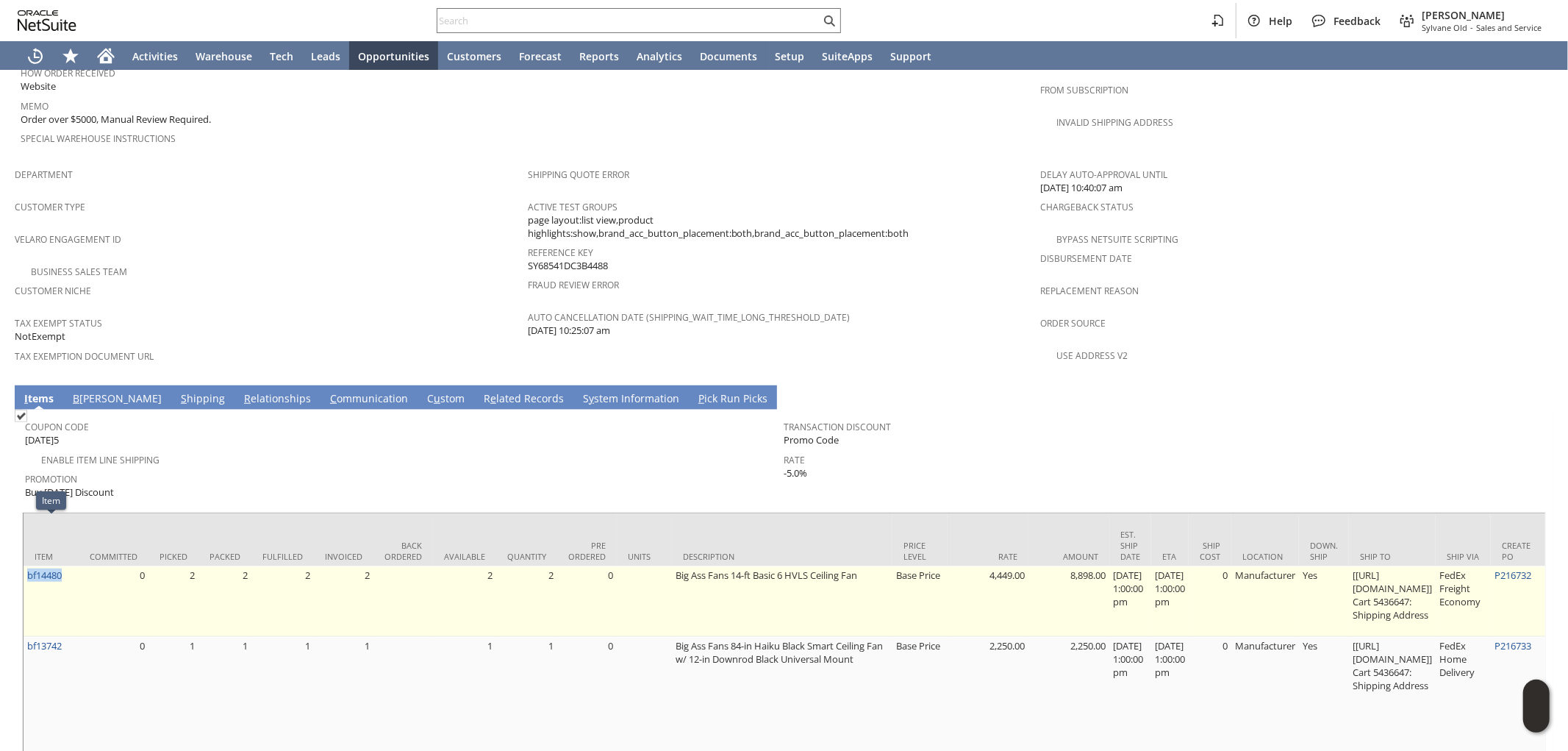
drag, startPoint x: 75, startPoint y: 530, endPoint x: 26, endPoint y: 542, distance: 50.4
click at [26, 566] on td "bf14480" at bounding box center [51, 601] width 55 height 71
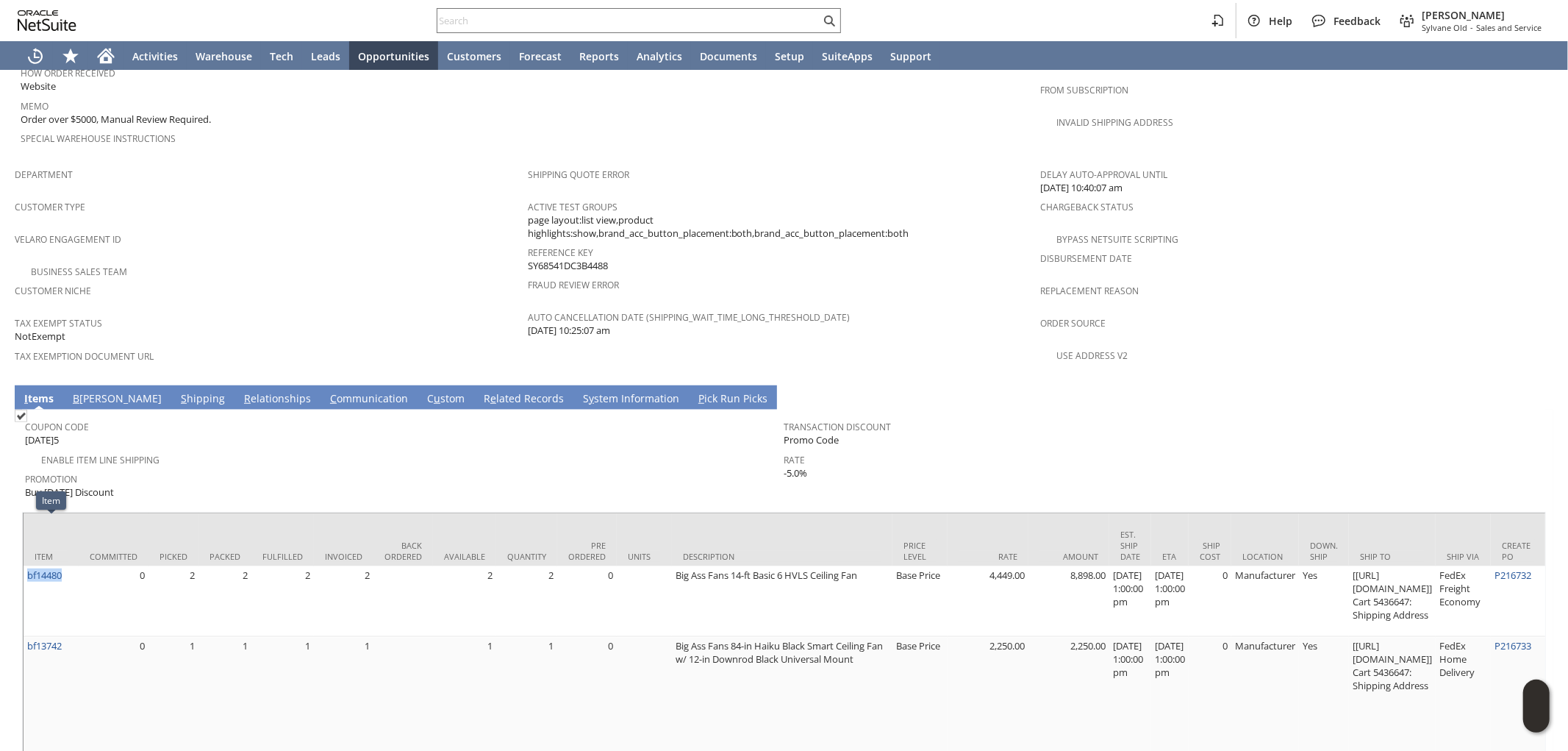
copy link "bf14480"
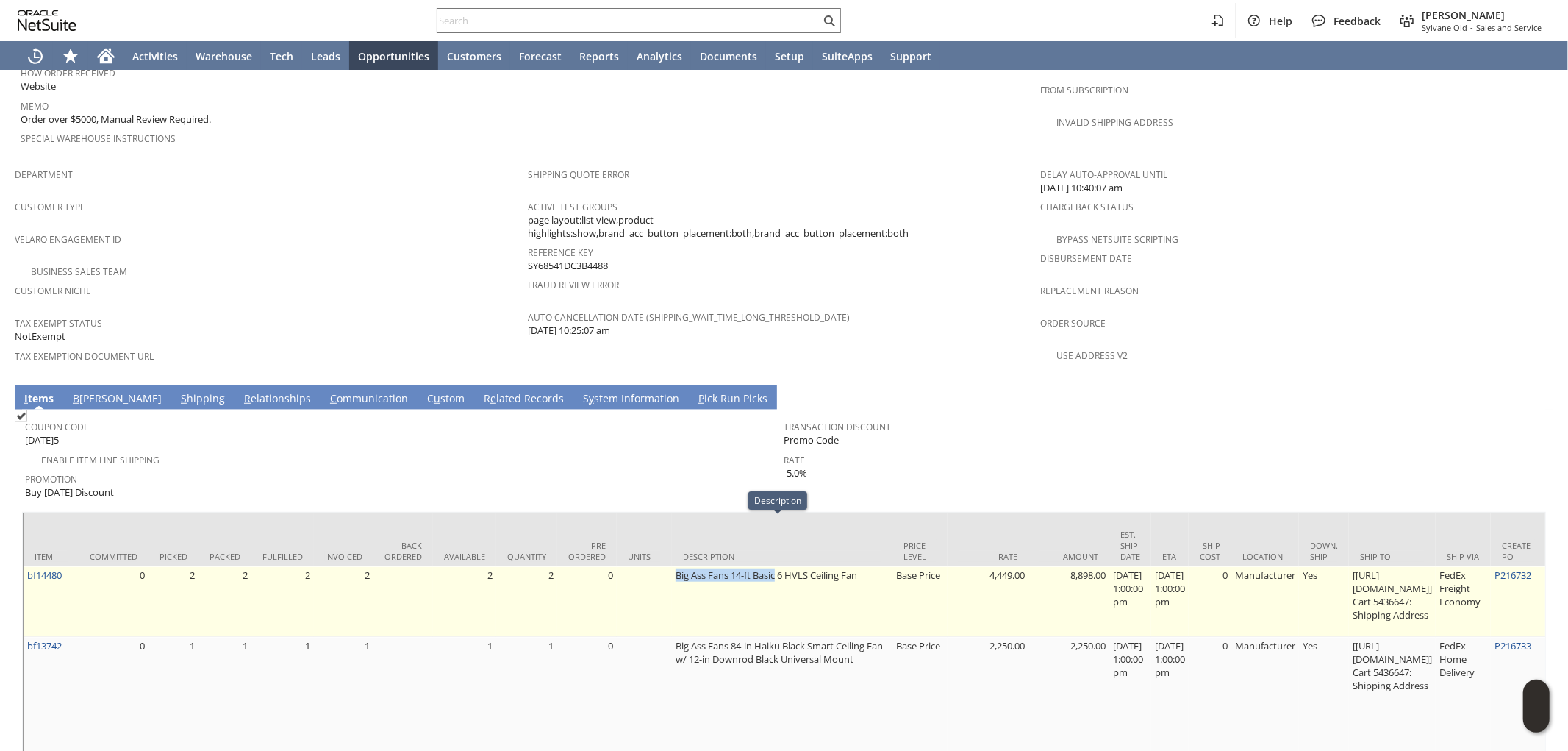
drag, startPoint x: 670, startPoint y: 527, endPoint x: 774, endPoint y: 526, distance: 104.0
click at [774, 566] on td "Big Ass Fans 14-ft Basic 6 HVLS Ceiling Fan" at bounding box center [782, 601] width 221 height 71
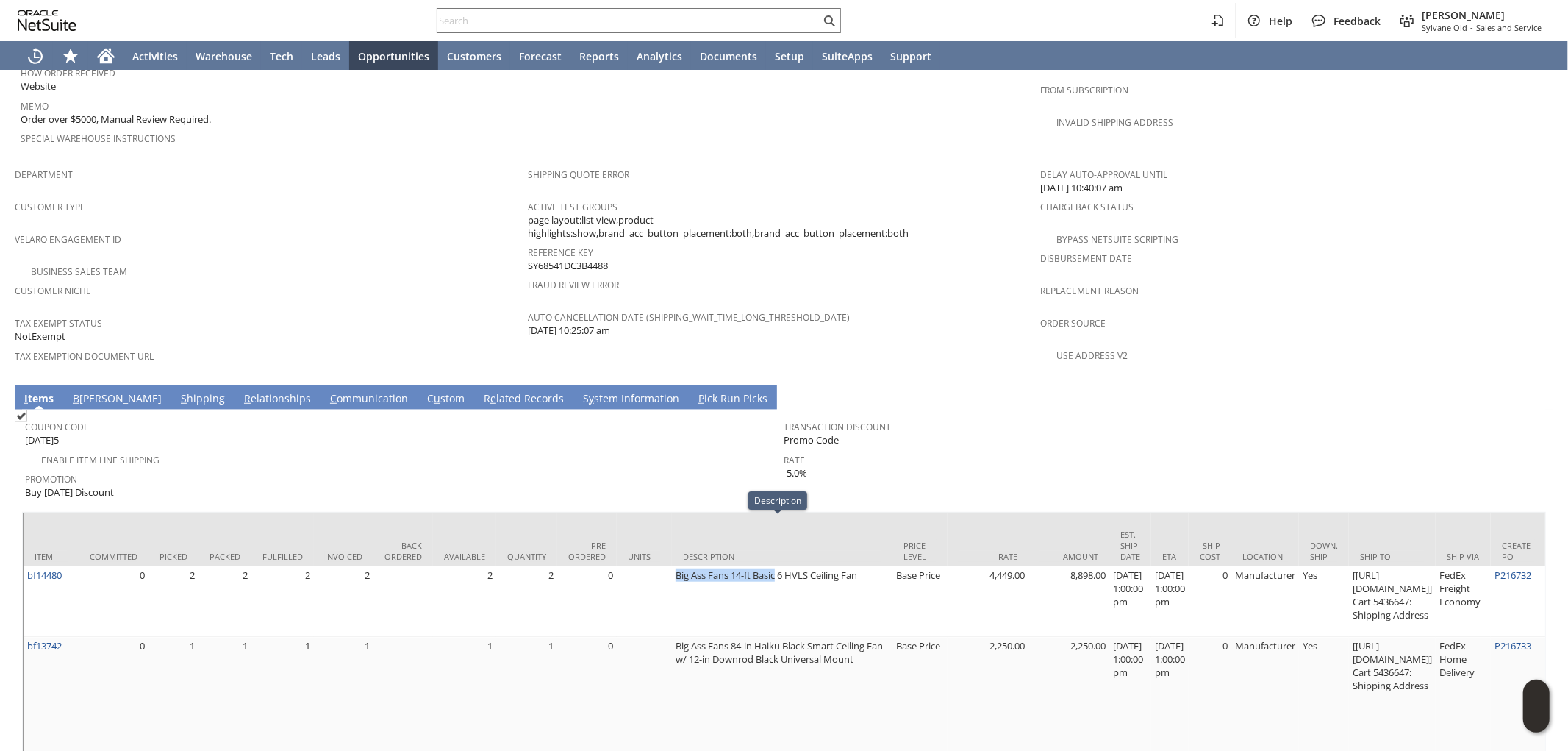
copy td "Big Ass Fans 14-ft Basic"
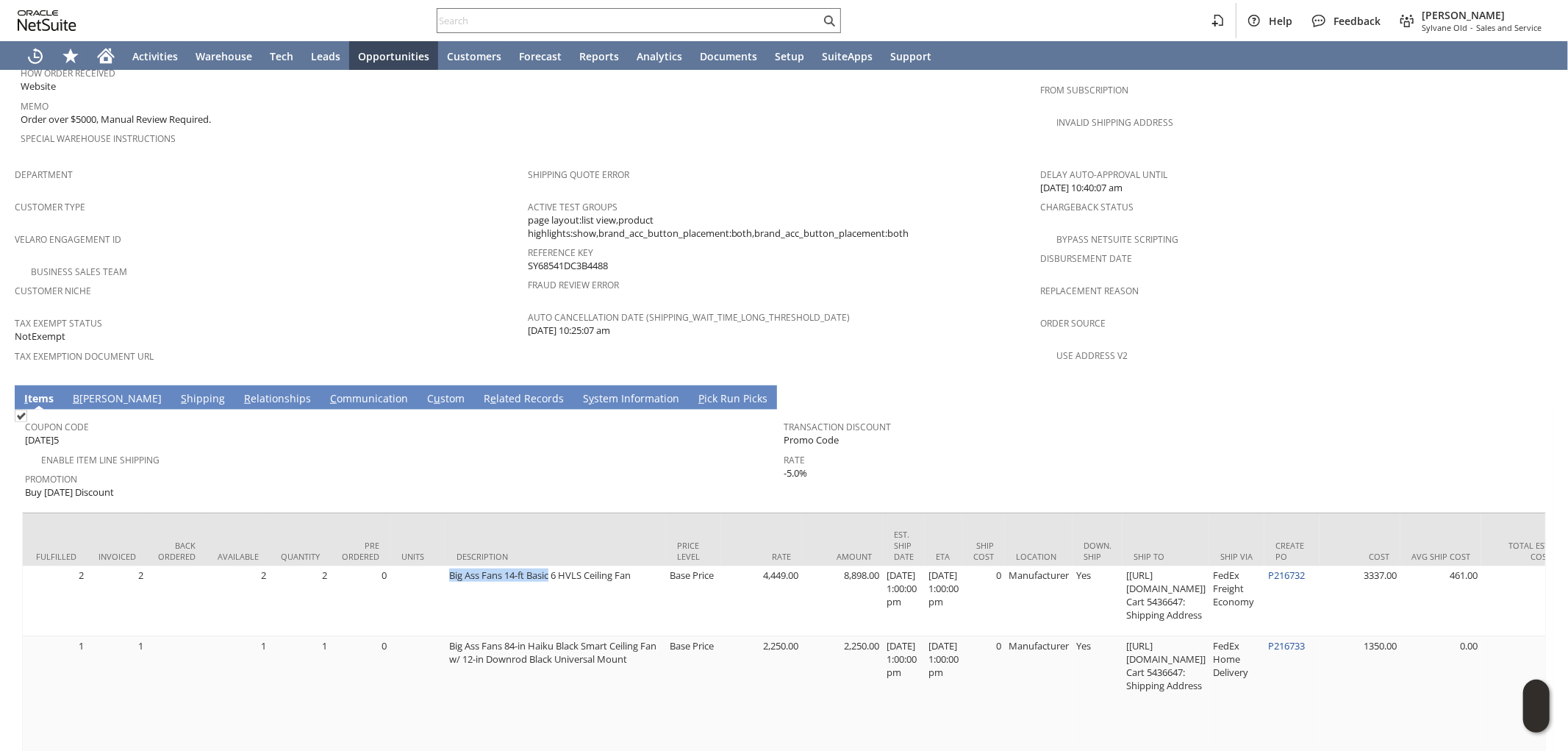
scroll to position [0, 229]
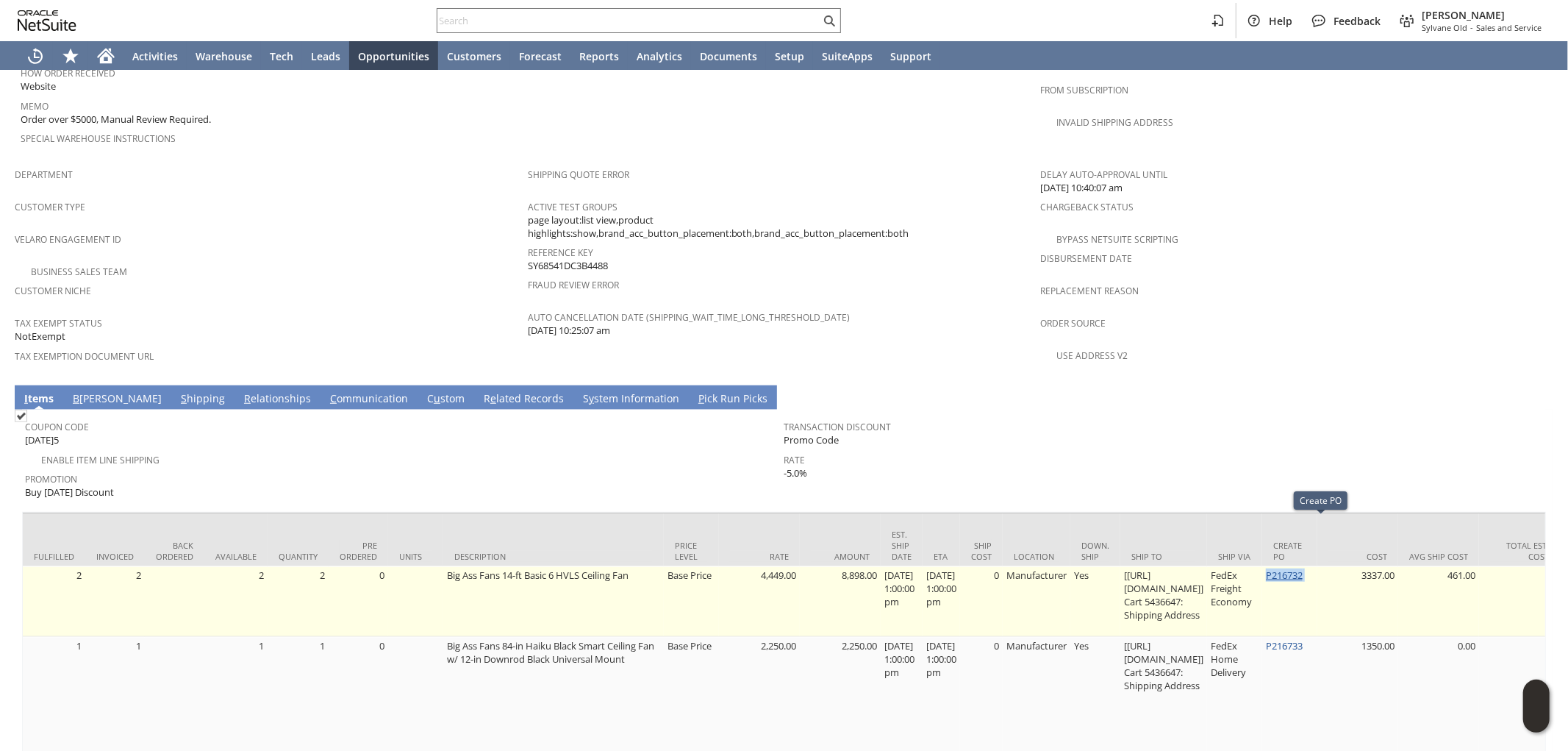
drag, startPoint x: 1339, startPoint y: 527, endPoint x: 1297, endPoint y: 527, distance: 42.0
click at [1297, 566] on td "P216732" at bounding box center [1290, 601] width 55 height 71
copy td "P216732"
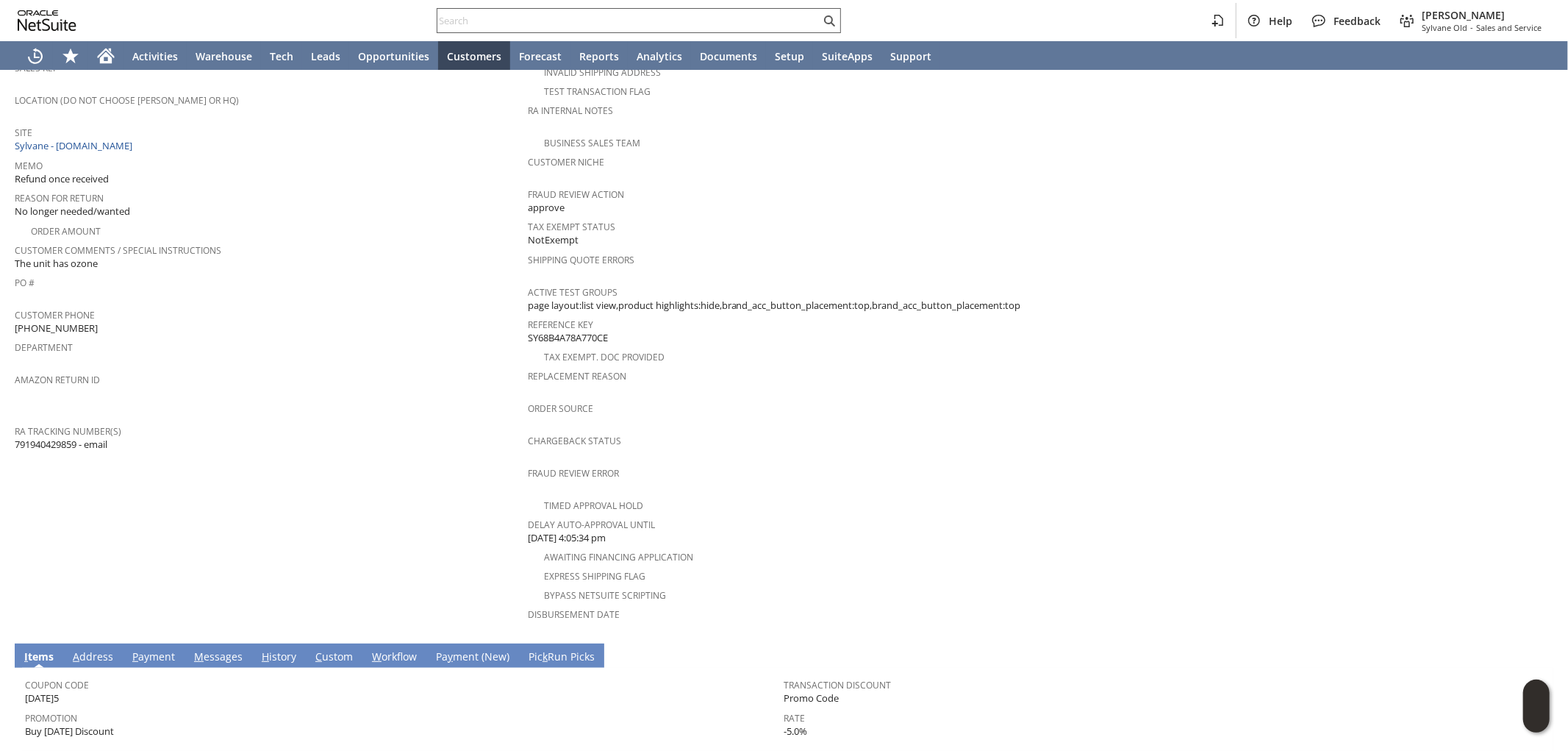
scroll to position [245, 0]
